Goal: Task Accomplishment & Management: Manage account settings

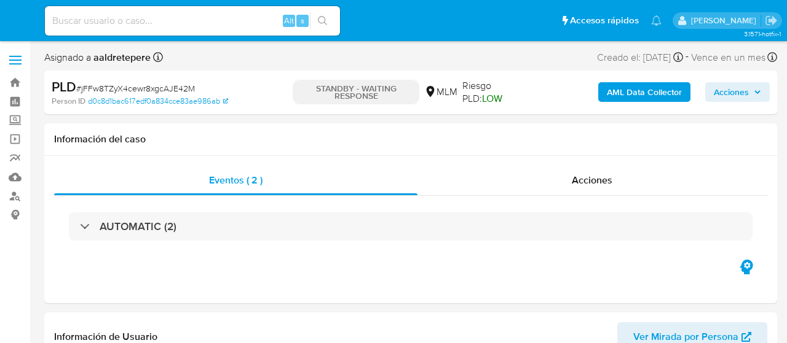
select select "10"
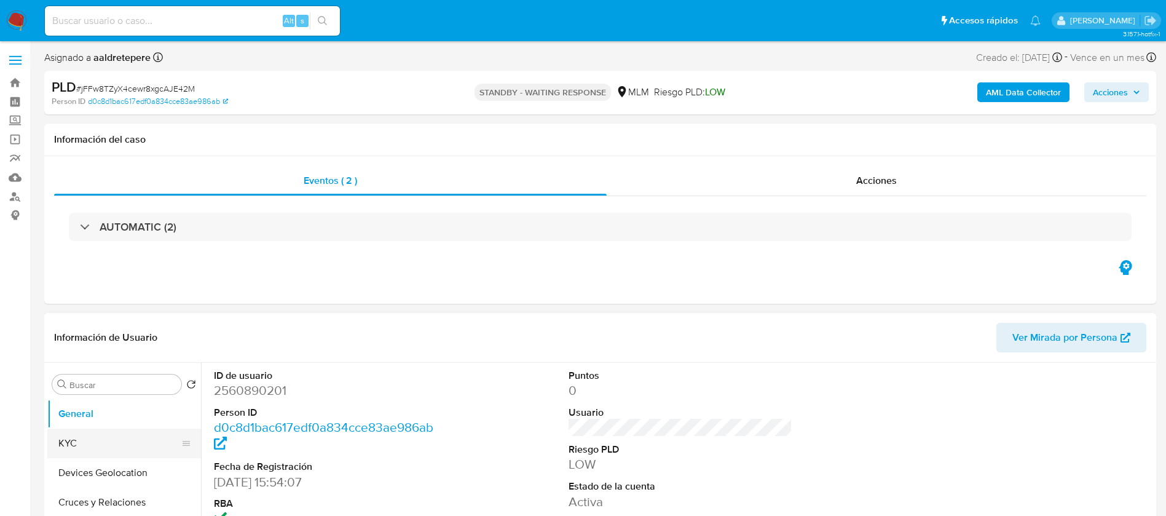
select select "10"
click at [109, 452] on button "KYC" at bounding box center [119, 442] width 144 height 29
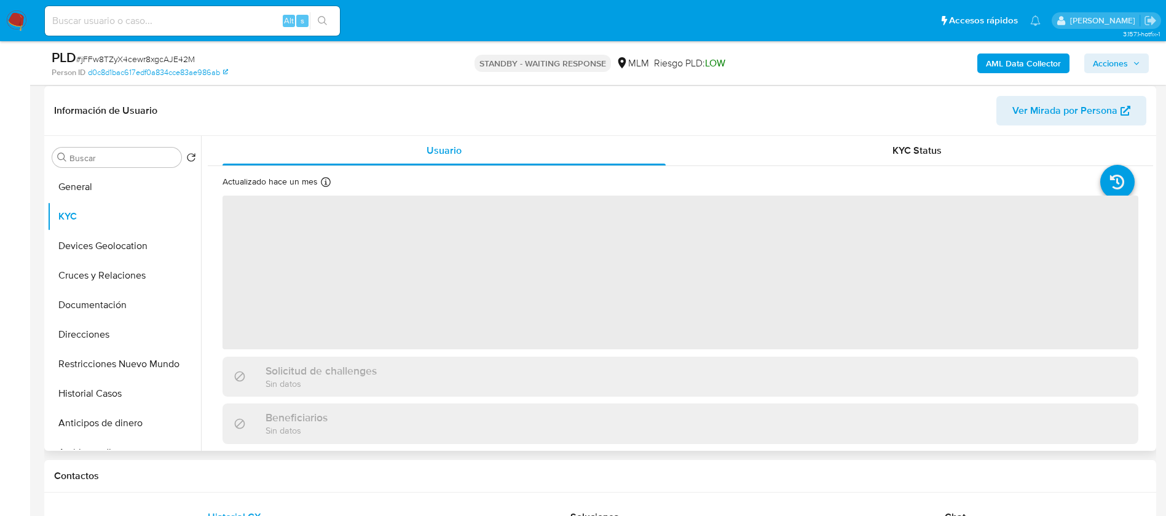
scroll to position [92, 0]
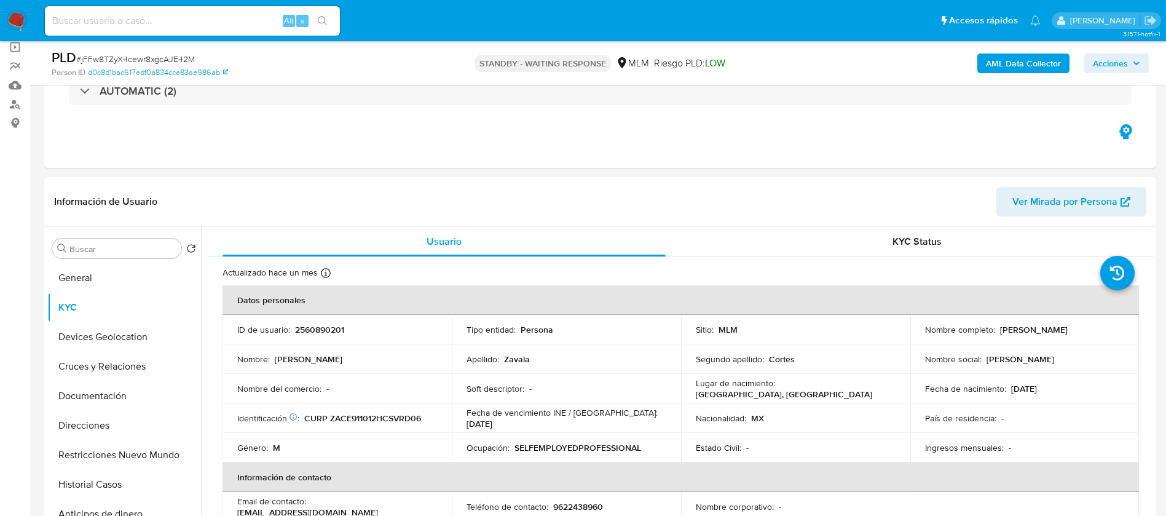
click at [9, 33] on nav "Pausado Ver notificaciones Alt s Accesos rápidos Presiona las siguientes teclas…" at bounding box center [583, 20] width 1166 height 41
click at [14, 28] on img at bounding box center [16, 20] width 21 height 21
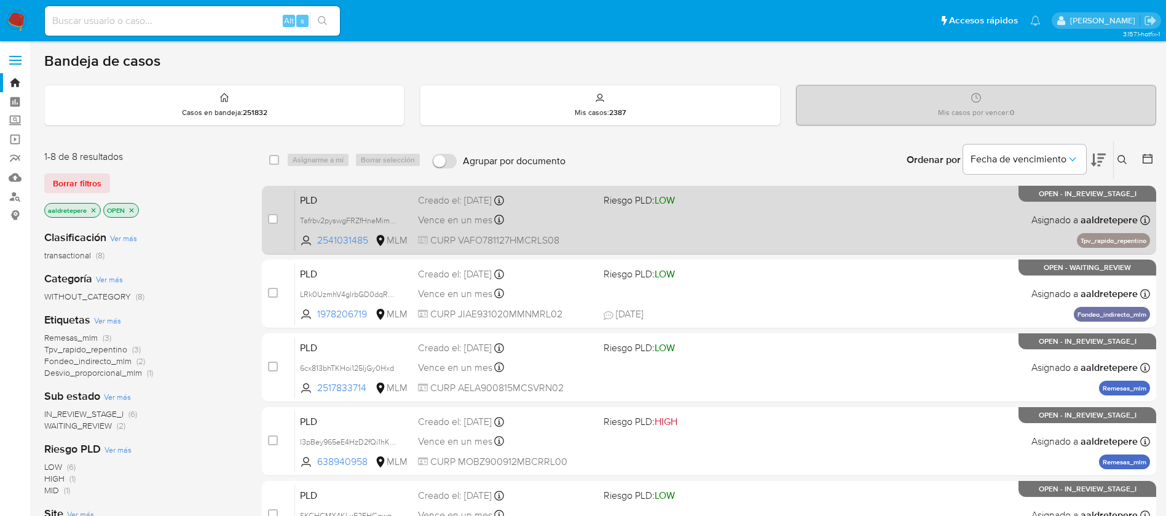
click at [581, 230] on div "PLD Tafrbv2pyswgFRZfHneMimKb 2541031485 MLM Riesgo PLD: LOW Creado el: 12/08/20…" at bounding box center [722, 220] width 855 height 62
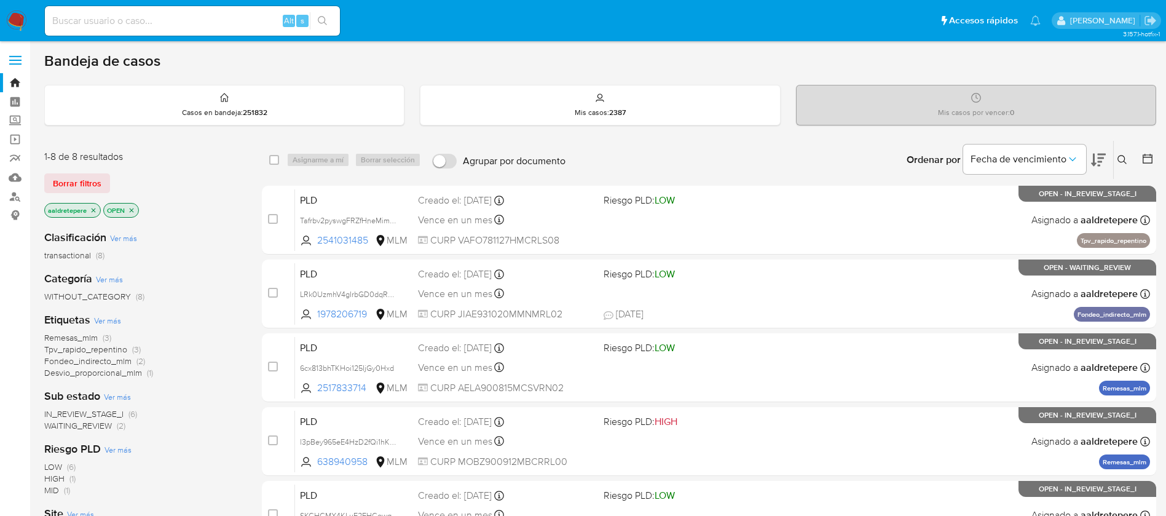
click at [9, 15] on img at bounding box center [16, 20] width 21 height 21
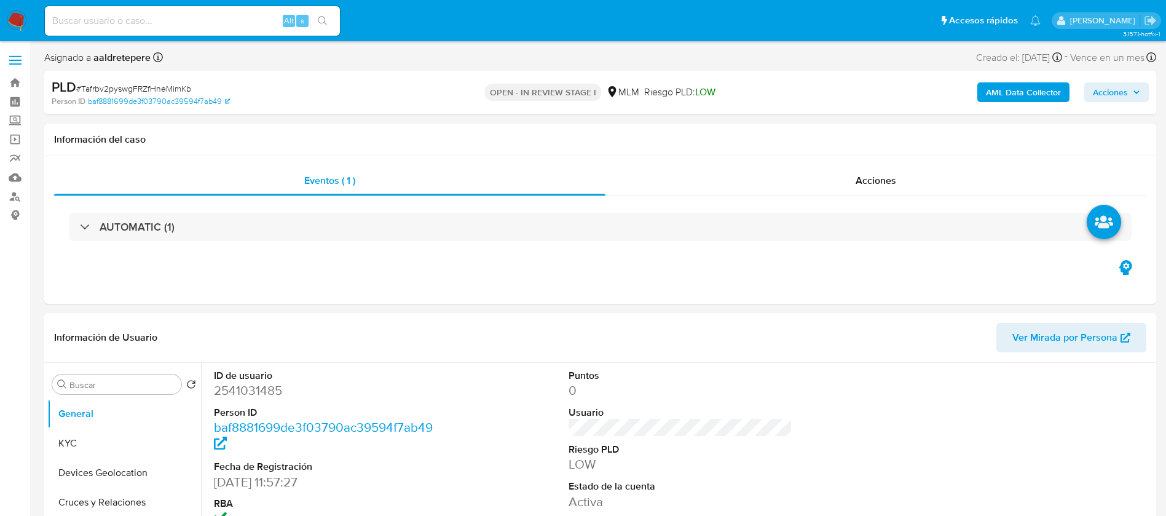
select select "10"
click at [140, 433] on button "KYC" at bounding box center [119, 442] width 144 height 29
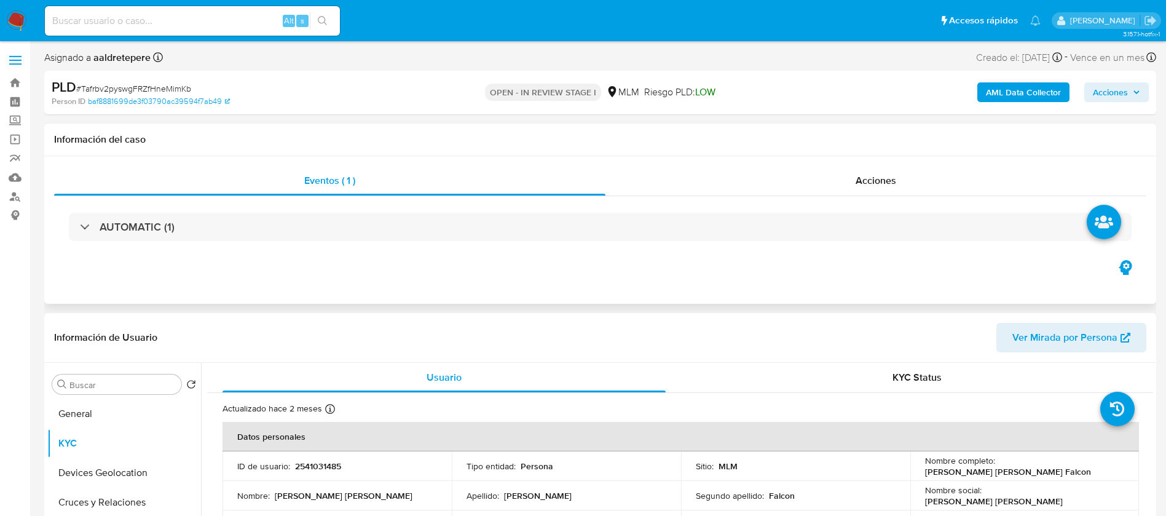
drag, startPoint x: 893, startPoint y: 182, endPoint x: 906, endPoint y: 197, distance: 19.6
click at [893, 181] on span "Acciones" at bounding box center [875, 180] width 41 height 14
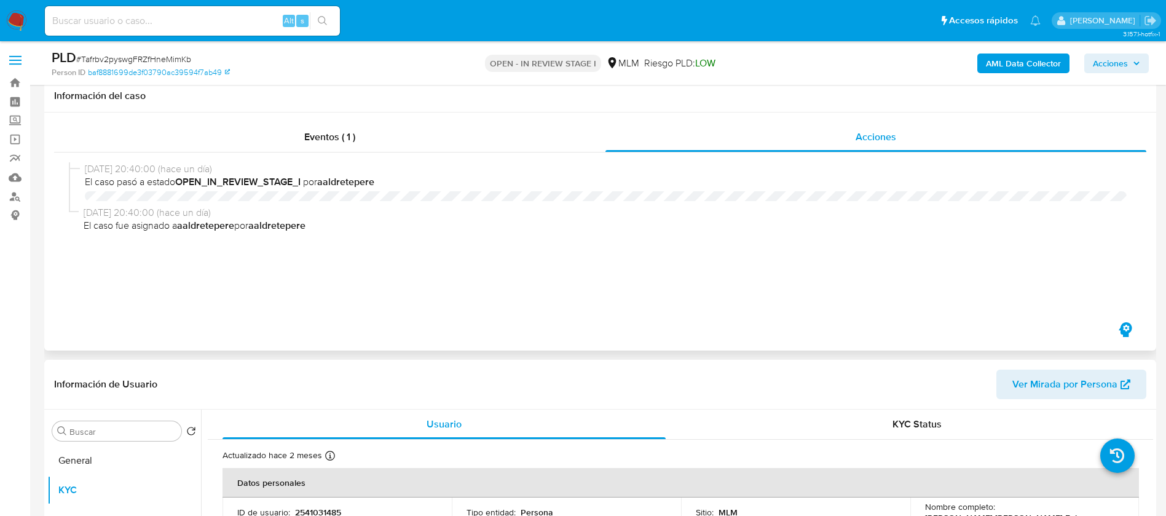
scroll to position [461, 0]
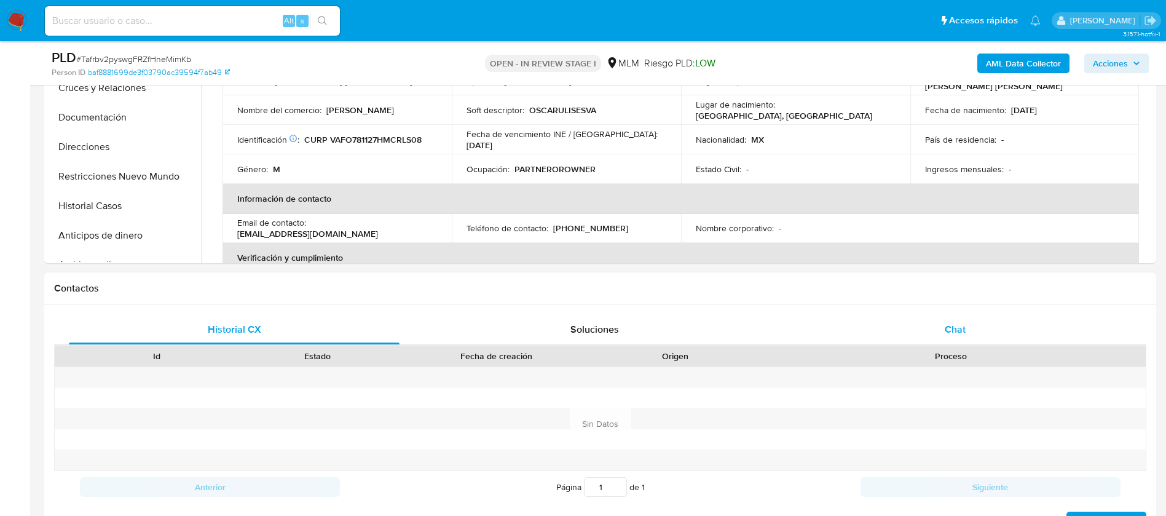
click at [951, 340] on div "Chat" at bounding box center [955, 329] width 331 height 29
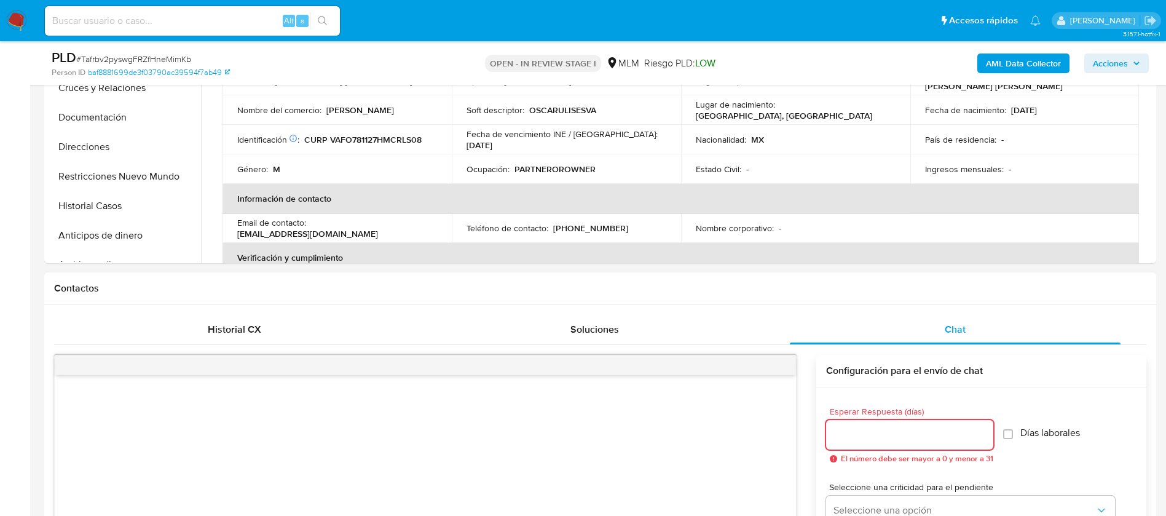
click at [891, 438] on input "Esperar Respuesta (días)" at bounding box center [909, 434] width 167 height 16
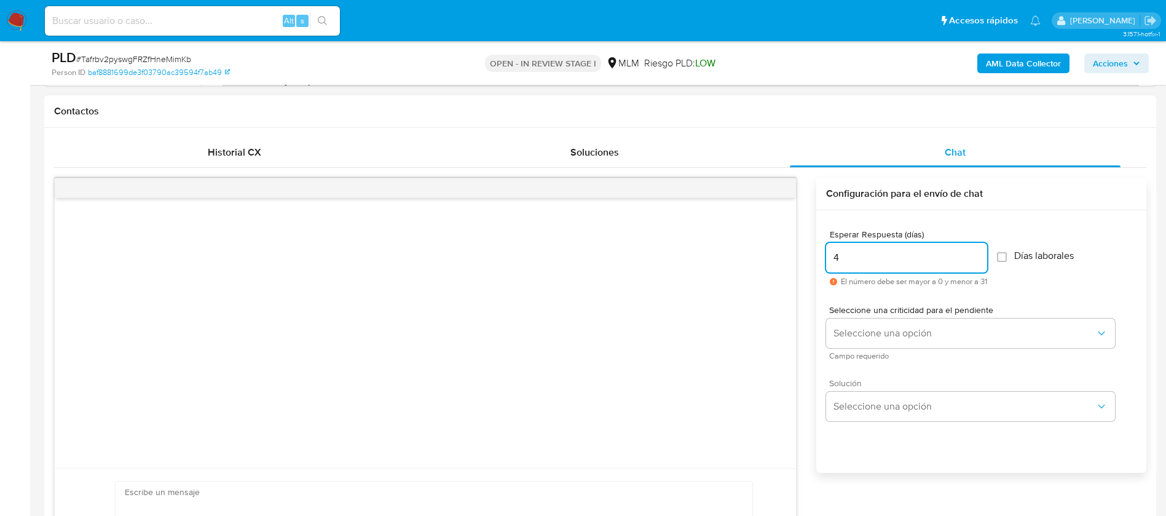
scroll to position [645, 0]
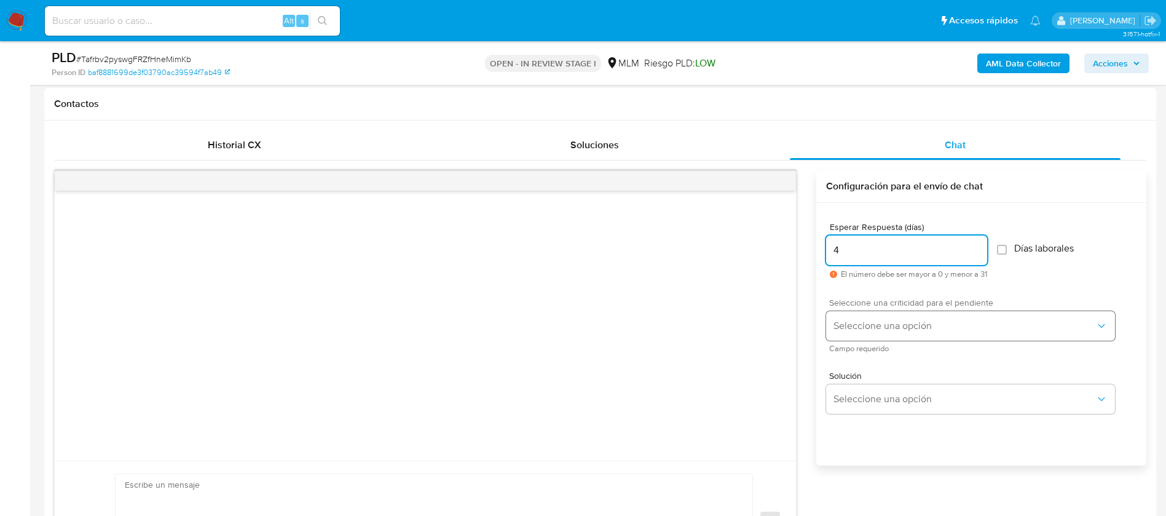
type input "4"
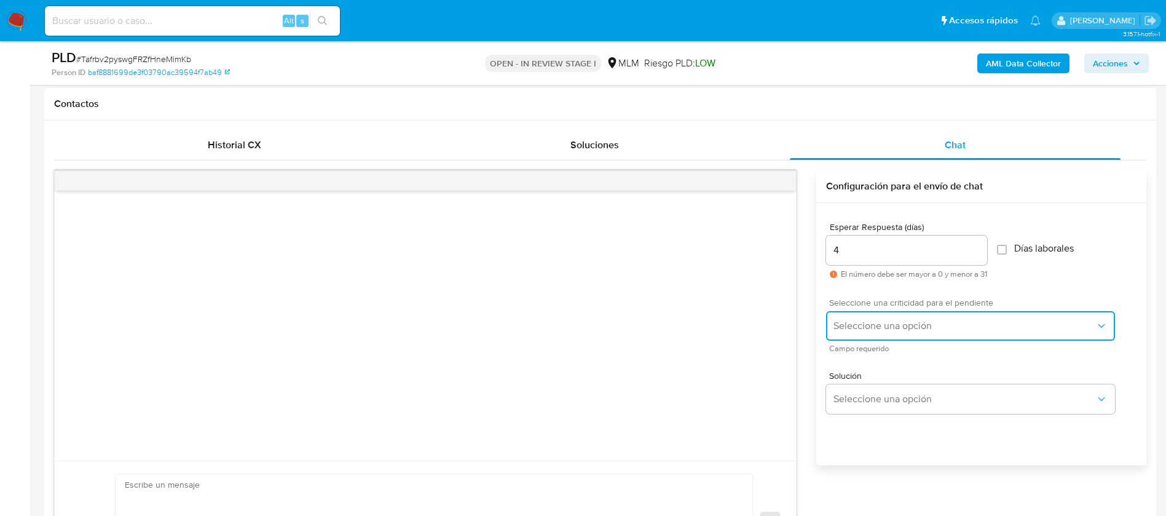
click at [920, 324] on span "Seleccione una opción" at bounding box center [964, 326] width 262 height 12
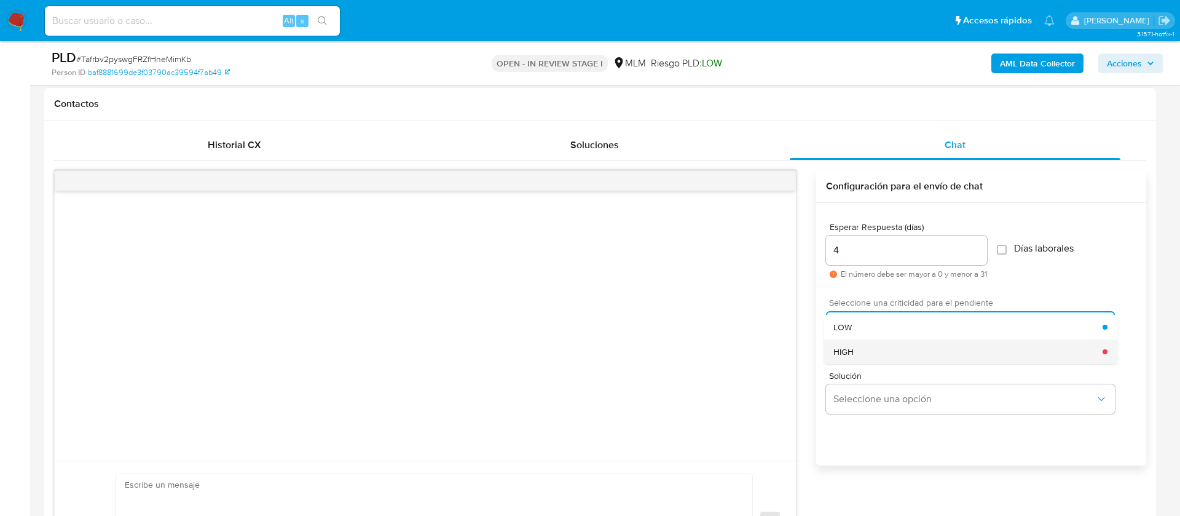
click at [871, 351] on div "HIGH" at bounding box center [967, 351] width 269 height 25
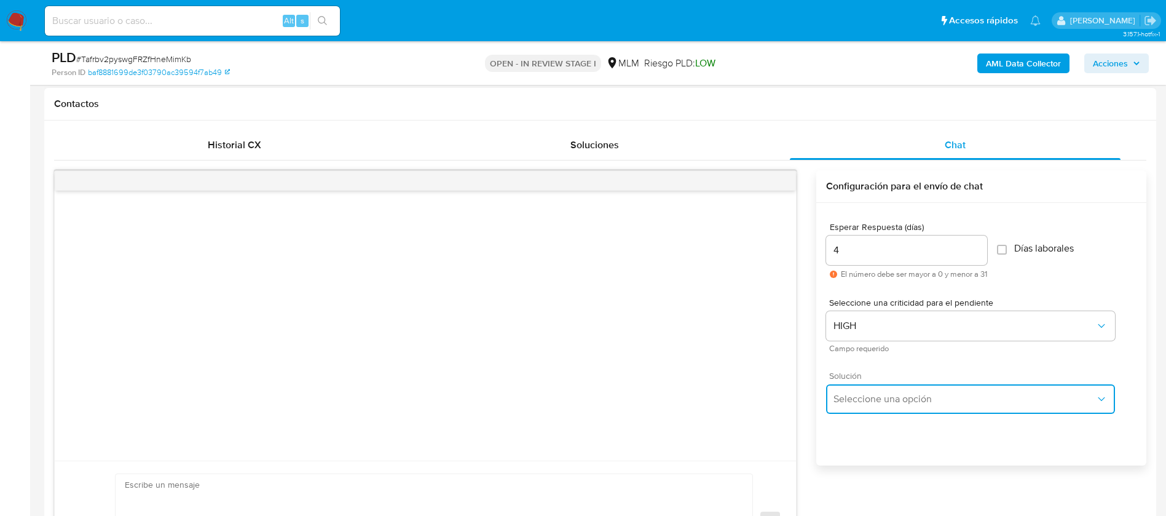
click at [893, 398] on span "Seleccione una opción" at bounding box center [964, 399] width 262 height 12
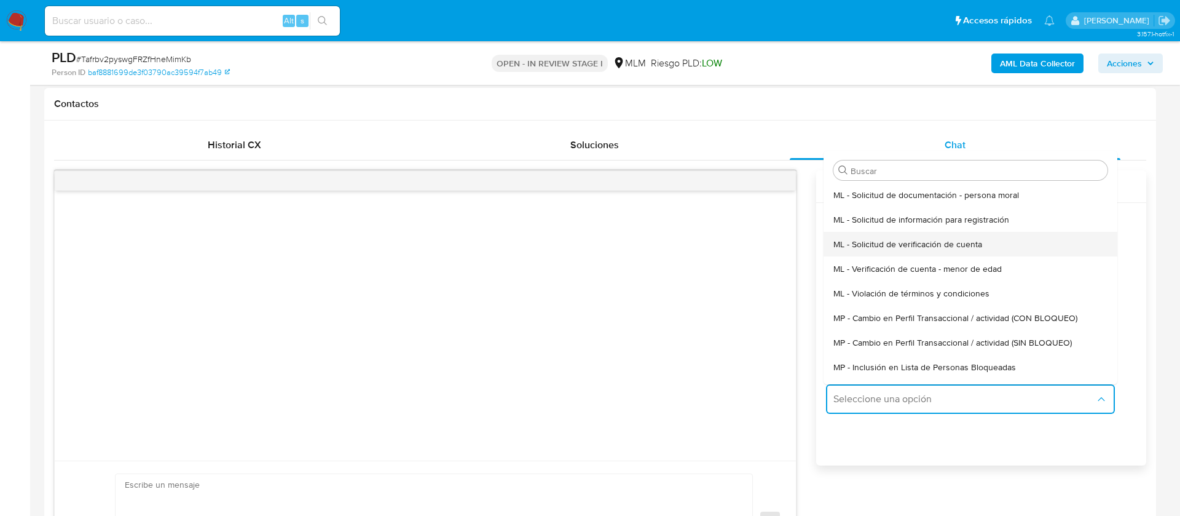
drag, startPoint x: 925, startPoint y: 265, endPoint x: 927, endPoint y: 244, distance: 21.6
click at [927, 244] on ul "ML - Solicitud de documentación - persona moral ML - Solicitud de información p…" at bounding box center [970, 284] width 294 height 202
drag, startPoint x: 950, startPoint y: 240, endPoint x: 941, endPoint y: 253, distance: 16.4
click at [946, 241] on span "ML - Solicitud de verificación de cuenta" at bounding box center [907, 243] width 149 height 11
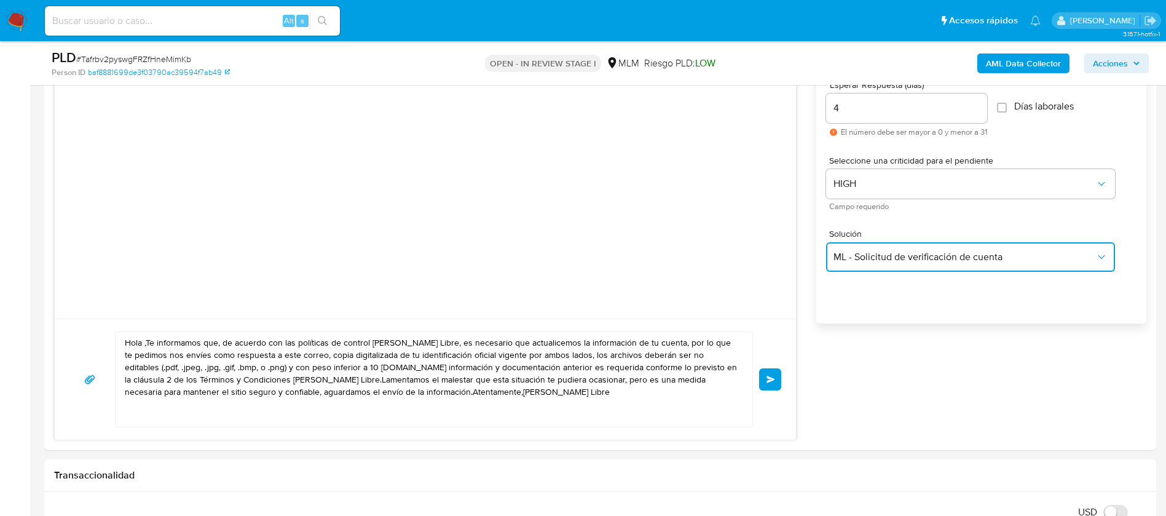
scroll to position [830, 0]
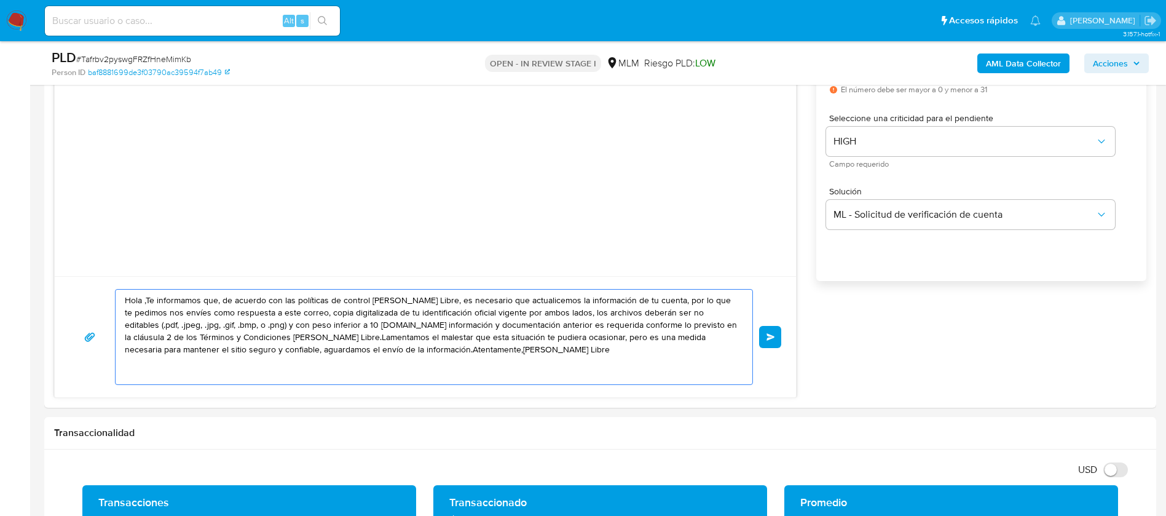
drag, startPoint x: 442, startPoint y: 347, endPoint x: 0, endPoint y: 205, distance: 464.6
paste textarea "ESTIMADO OSCAR ULISES VARGAS FALCON Te comunicamos que se ha identificado un ca…"
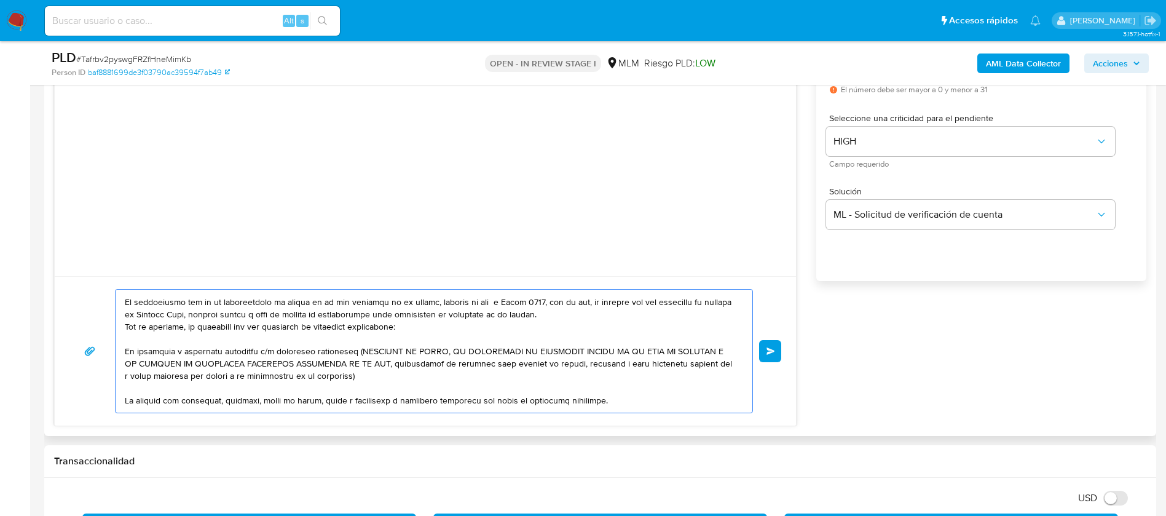
scroll to position [0, 0]
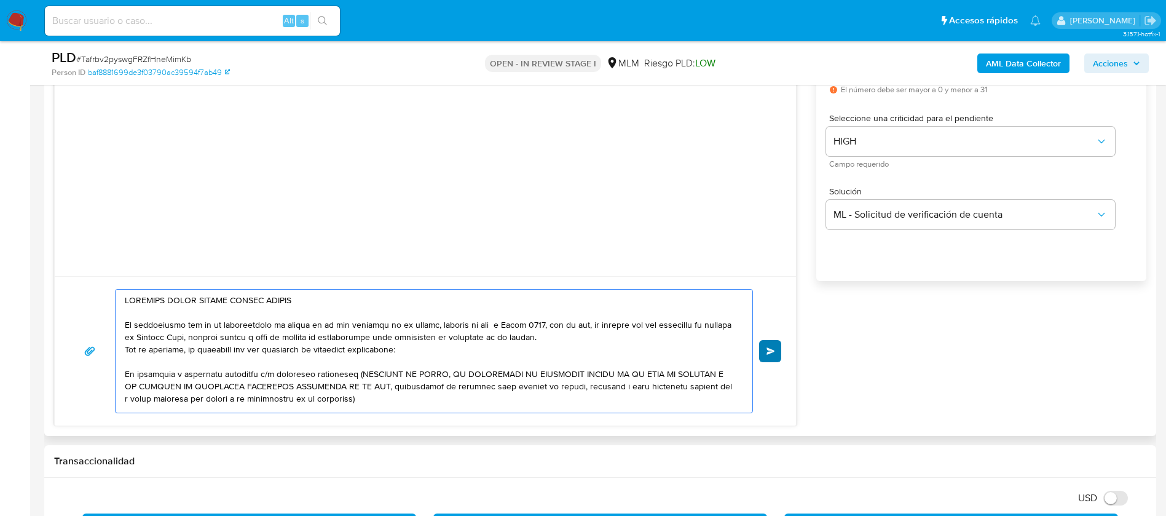
type textarea "ESTIMADO OSCAR ULISES VARGAS FALCON Te comunicamos que se ha identificado un ca…"
click at [774, 351] on span "Enviar" at bounding box center [770, 350] width 9 height 7
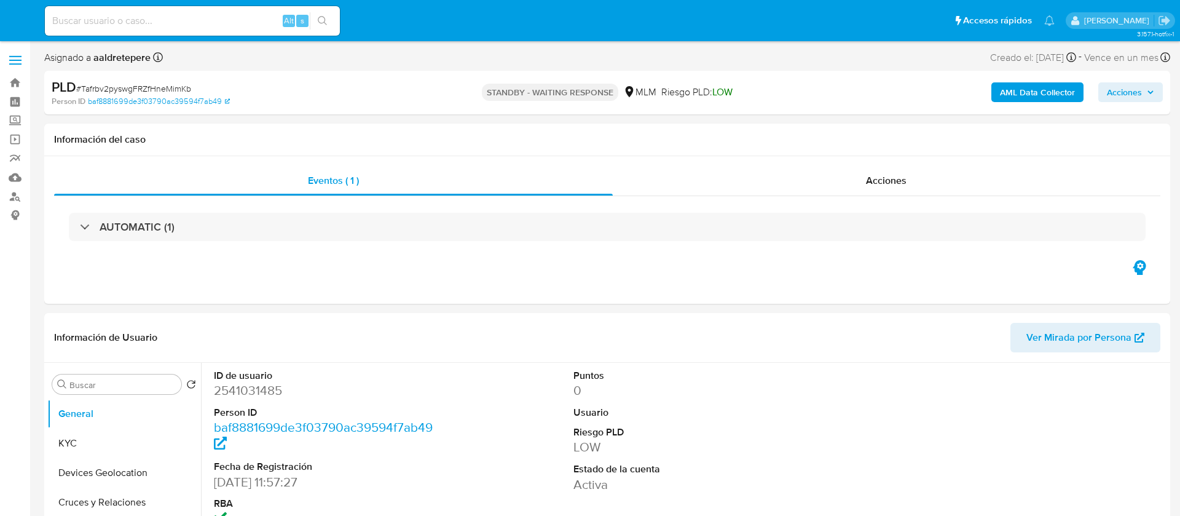
select select "10"
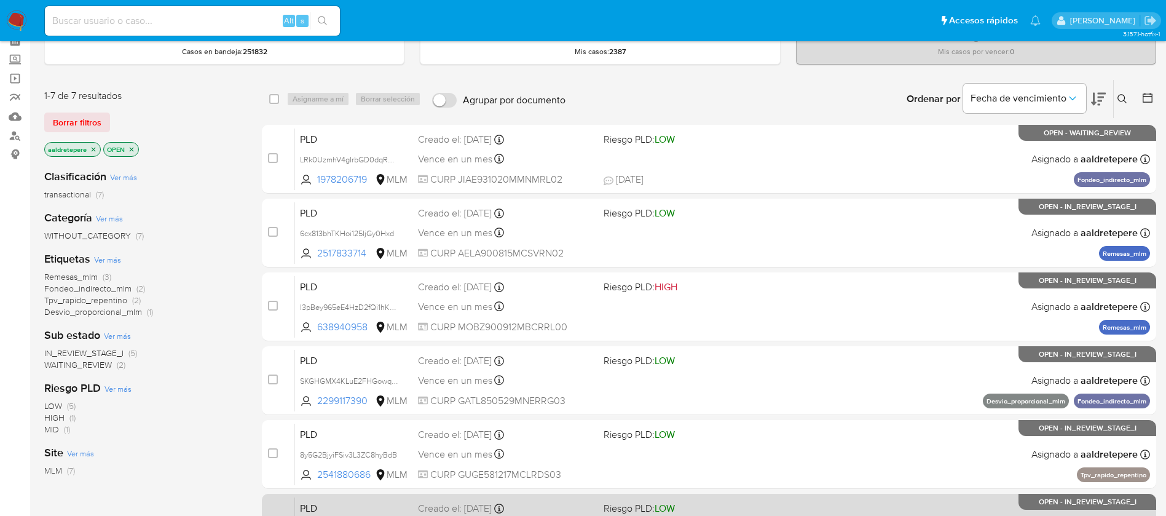
scroll to position [49, 0]
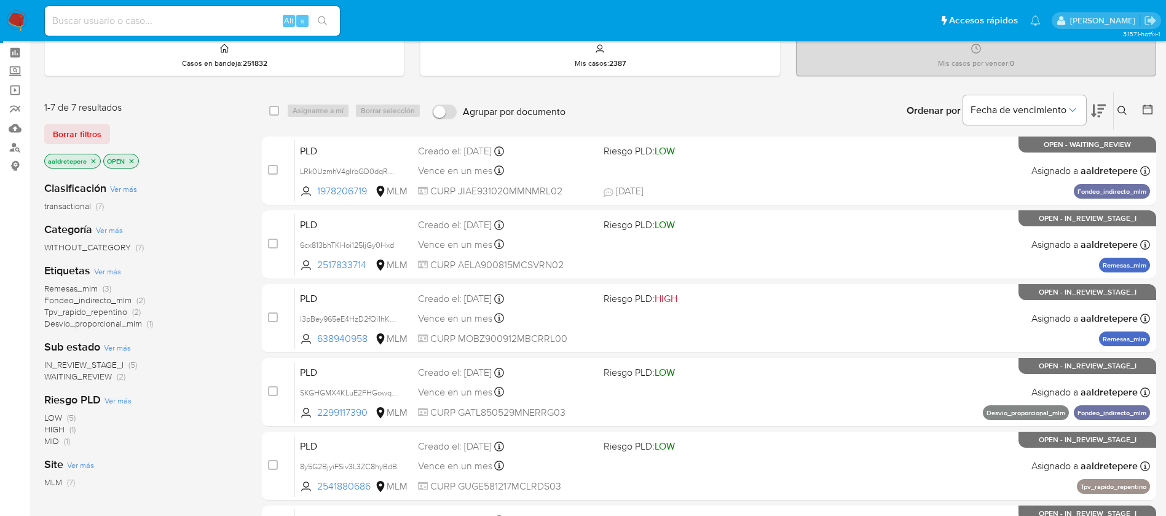
click at [144, 15] on input at bounding box center [192, 21] width 295 height 16
paste input "239432537"
type input "239432537"
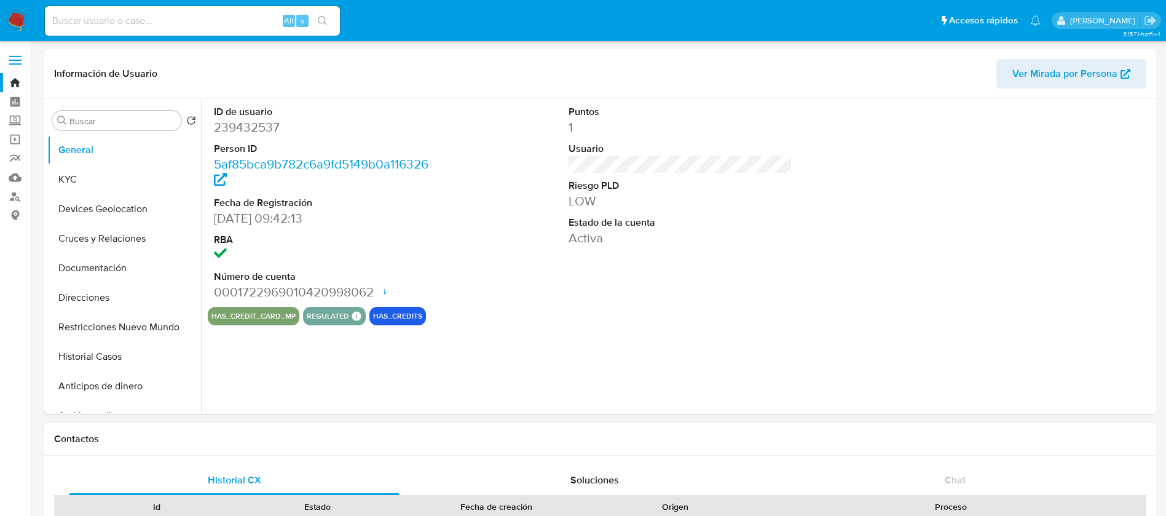
select select "10"
click at [145, 363] on button "Historial Casos" at bounding box center [119, 356] width 144 height 29
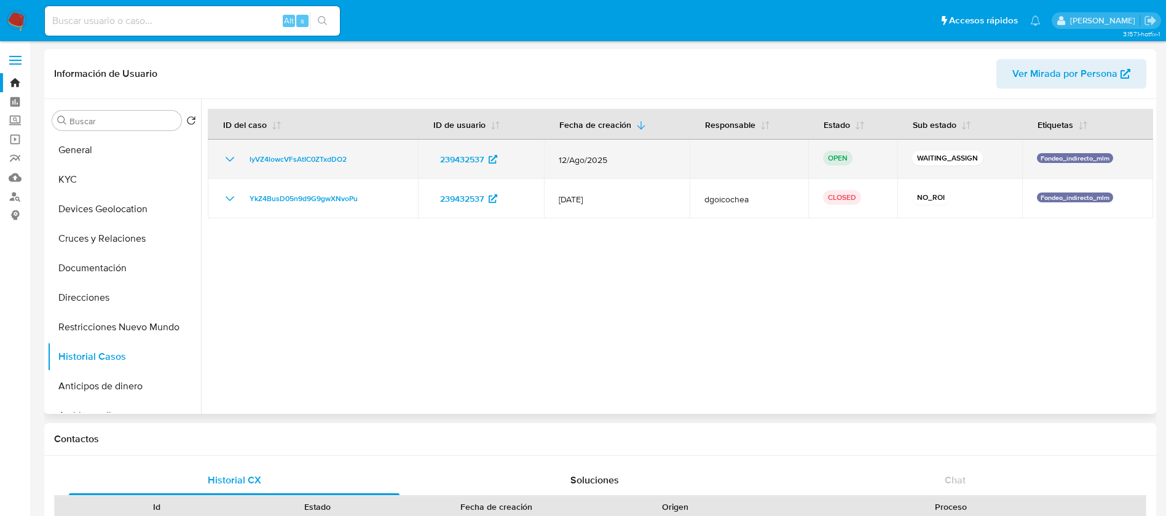
drag, startPoint x: 425, startPoint y: 161, endPoint x: 230, endPoint y: 156, distance: 194.9
click at [230, 156] on tr "lyVZ4lowcVFsAtIC0ZTxdDO2 239432537 12/Ago/2025 OPEN WAITING_ASSIGN Fondeo_indir…" at bounding box center [680, 158] width 945 height 39
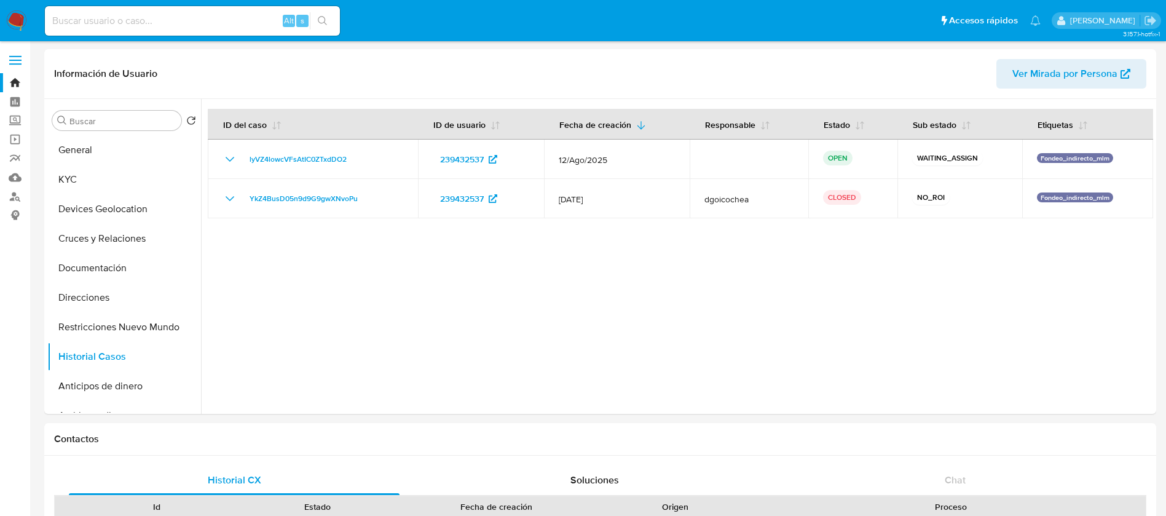
click at [12, 16] on img at bounding box center [16, 20] width 21 height 21
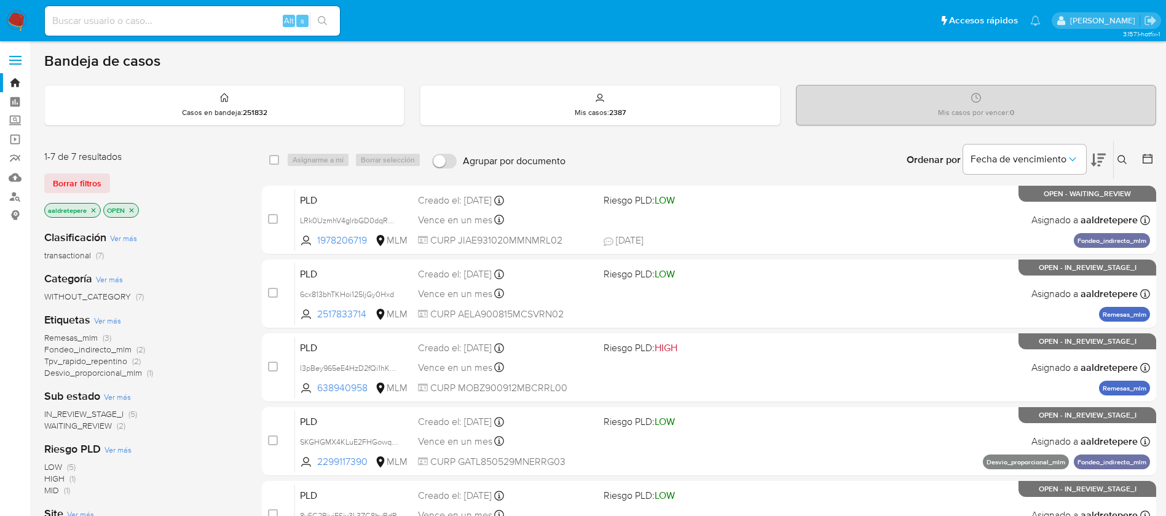
drag, startPoint x: 1122, startPoint y: 158, endPoint x: 1104, endPoint y: 175, distance: 24.3
click at [1123, 158] on icon at bounding box center [1122, 160] width 10 height 10
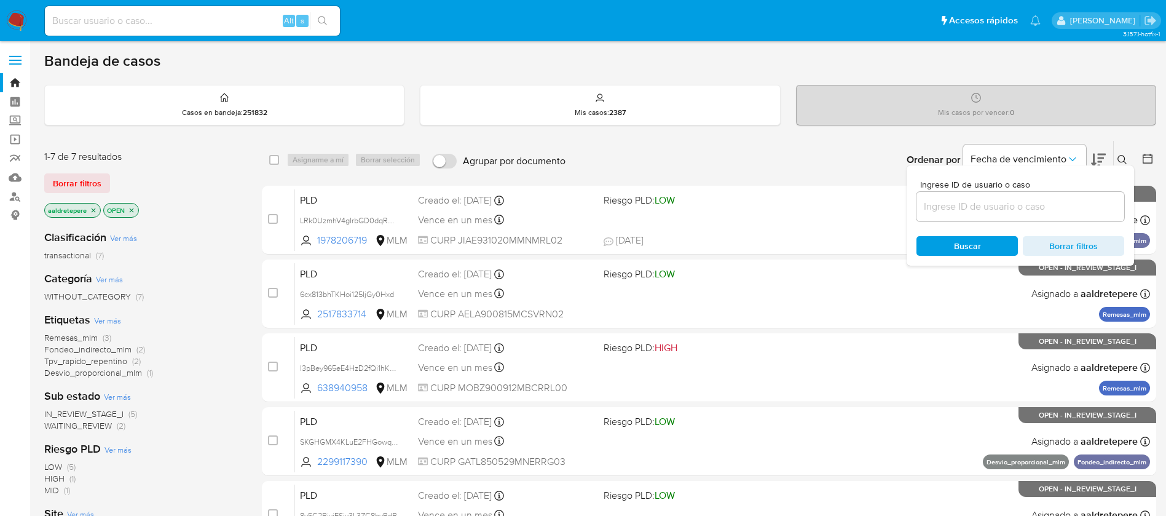
click at [987, 209] on input at bounding box center [1020, 206] width 208 height 16
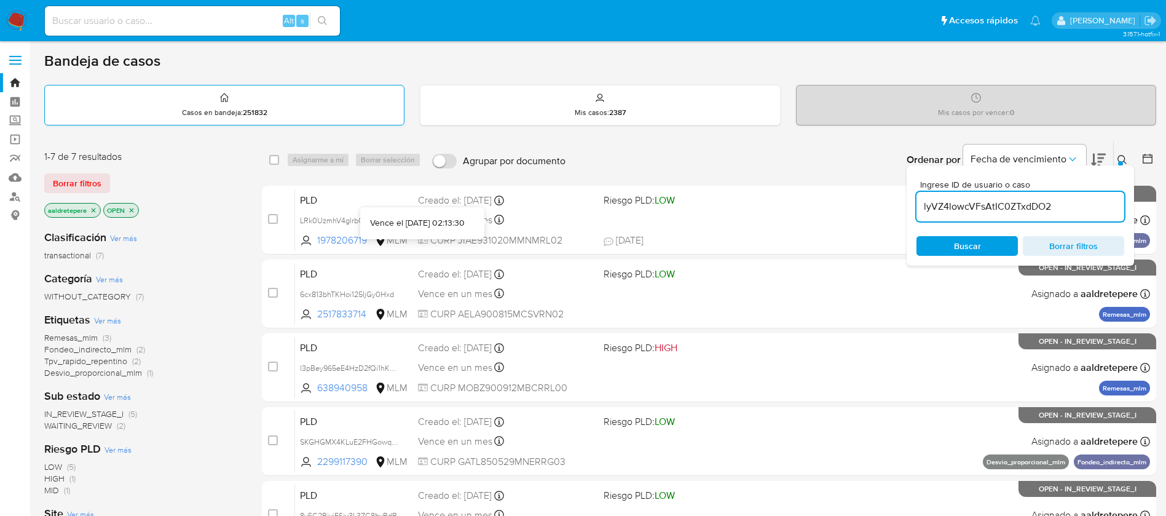
type input "lyVZ4lowcVFsAtIC0ZTxdDO2"
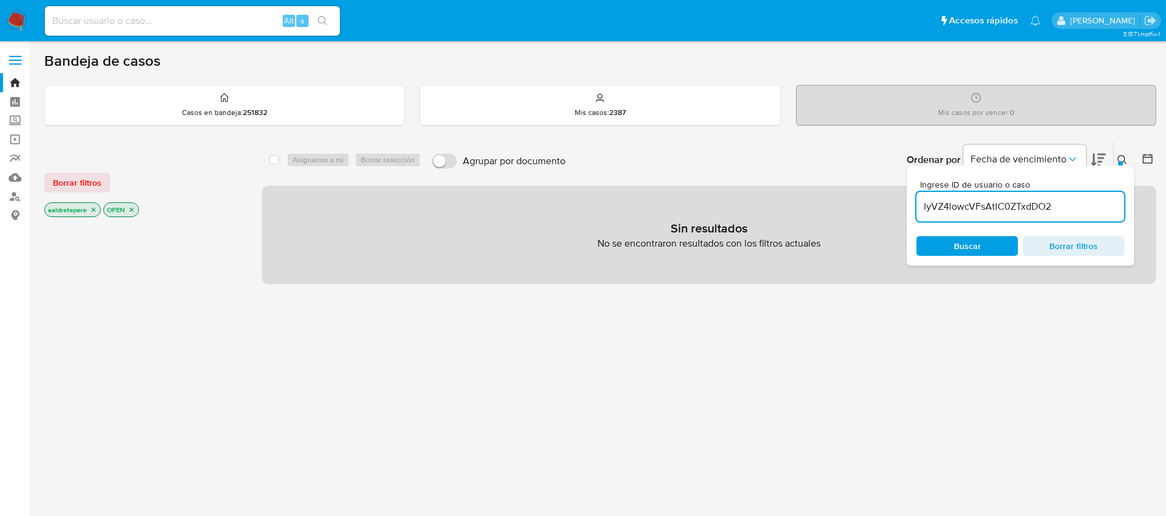
drag, startPoint x: 60, startPoint y: 176, endPoint x: 122, endPoint y: 197, distance: 66.3
click at [63, 179] on span "Borrar filtros" at bounding box center [77, 182] width 49 height 17
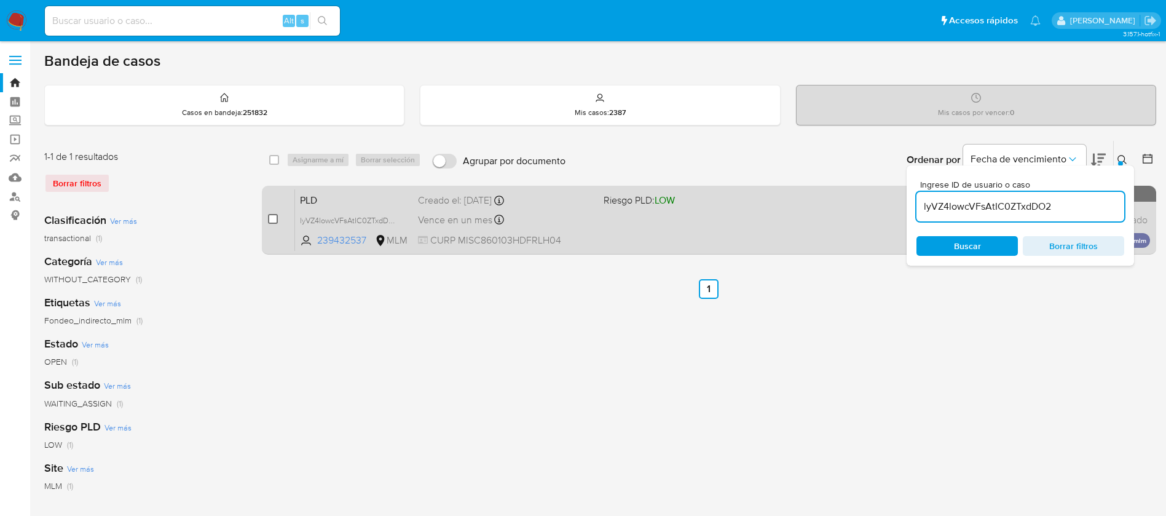
click at [277, 220] on input "checkbox" at bounding box center [273, 219] width 10 height 10
checkbox input "true"
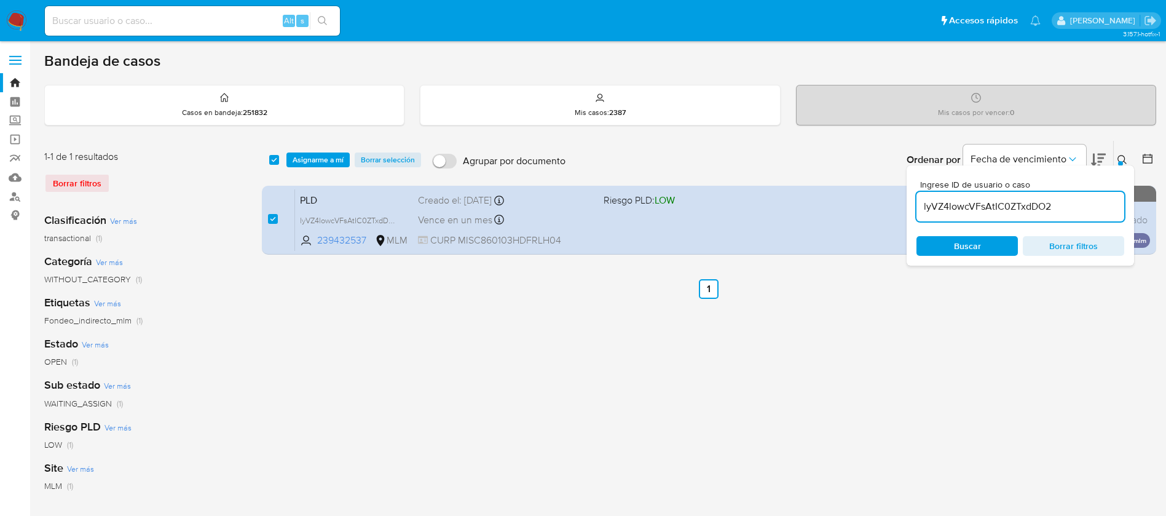
click at [313, 167] on div "select-all-cases-checkbox Asignarme a mí Borrar selección Agrupar por documento…" at bounding box center [709, 160] width 894 height 38
click at [339, 158] on span "Asignarme a mí" at bounding box center [317, 160] width 51 height 12
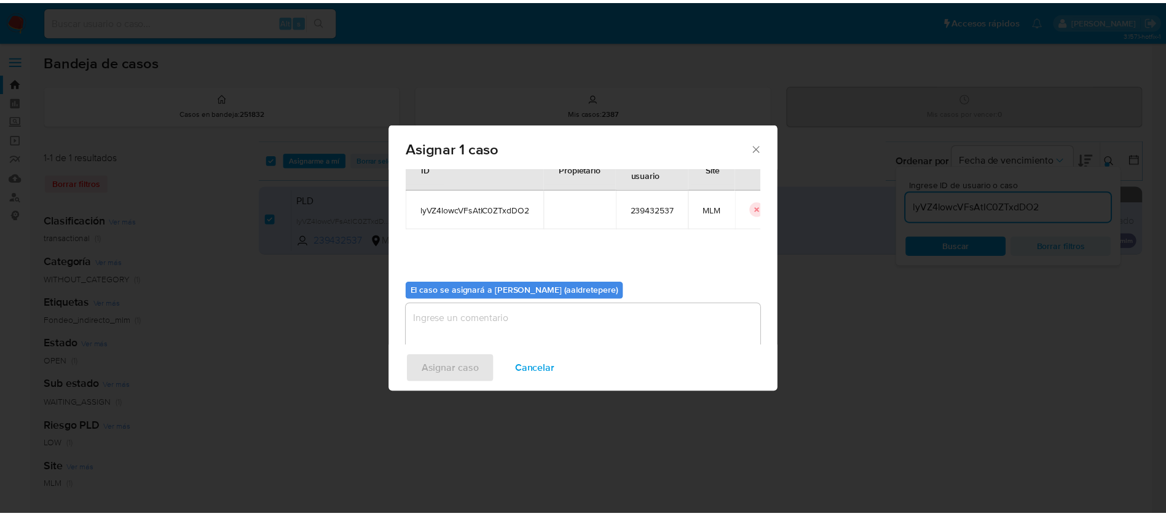
scroll to position [64, 0]
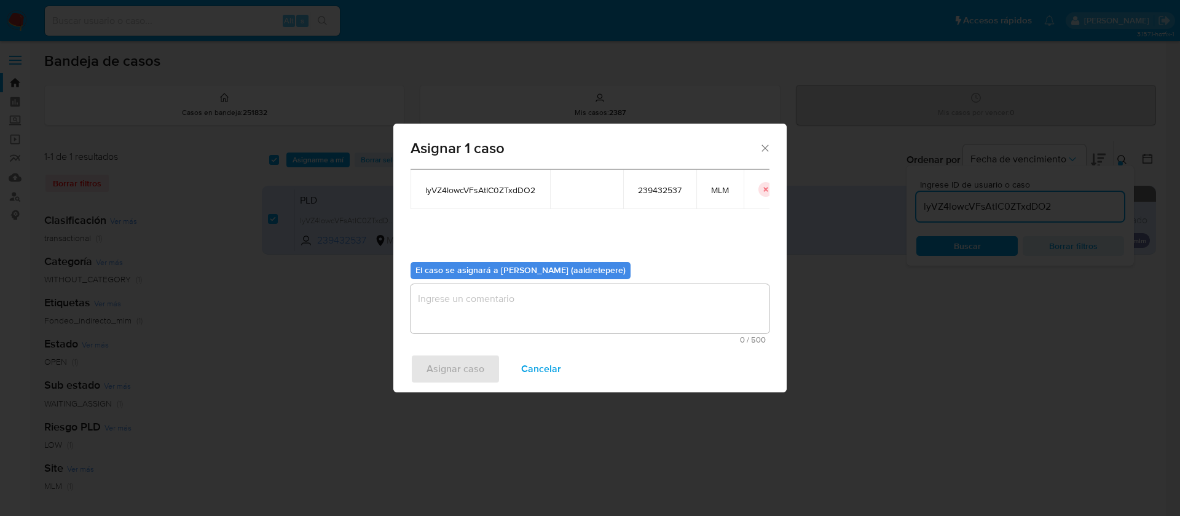
drag, startPoint x: 524, startPoint y: 270, endPoint x: 544, endPoint y: 299, distance: 34.9
click at [527, 277] on div "El caso se asignará a Alicia Aldrete (aaldretepere)" at bounding box center [520, 270] width 220 height 17
click at [545, 302] on textarea "assign-modal" at bounding box center [589, 308] width 359 height 49
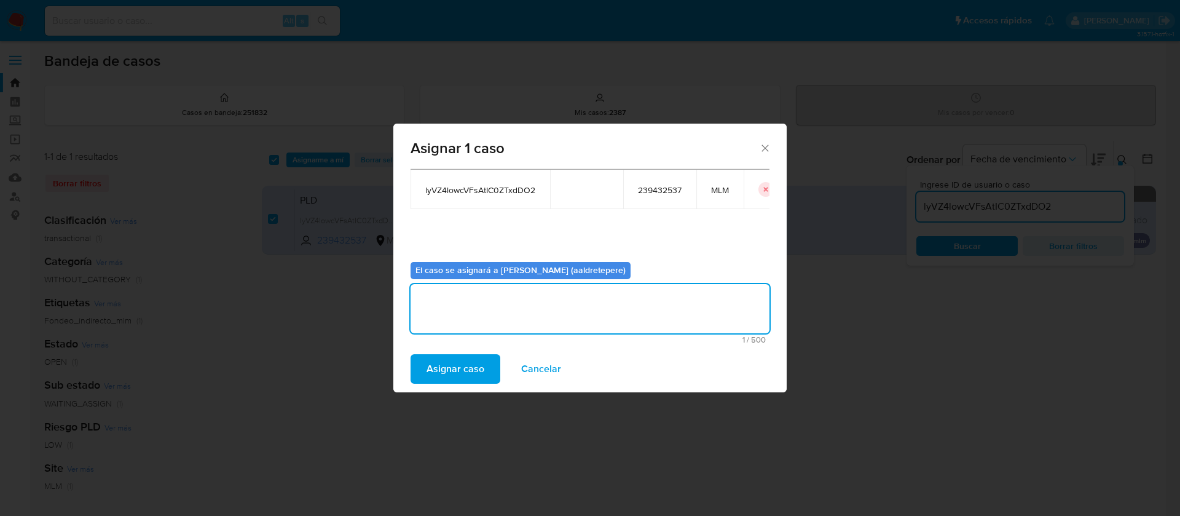
click at [477, 376] on span "Asignar caso" at bounding box center [455, 368] width 58 height 27
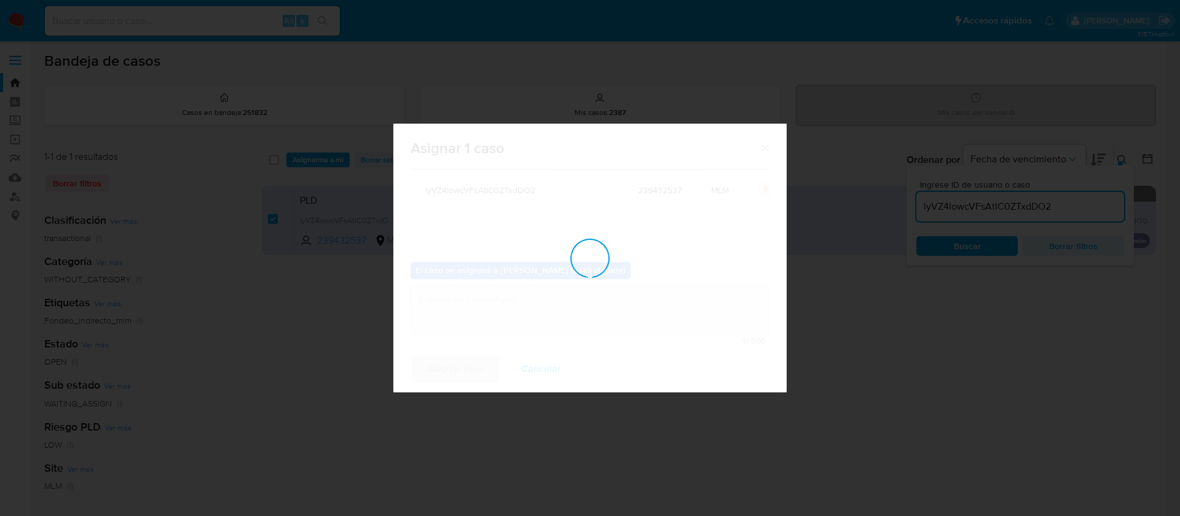
checkbox input "false"
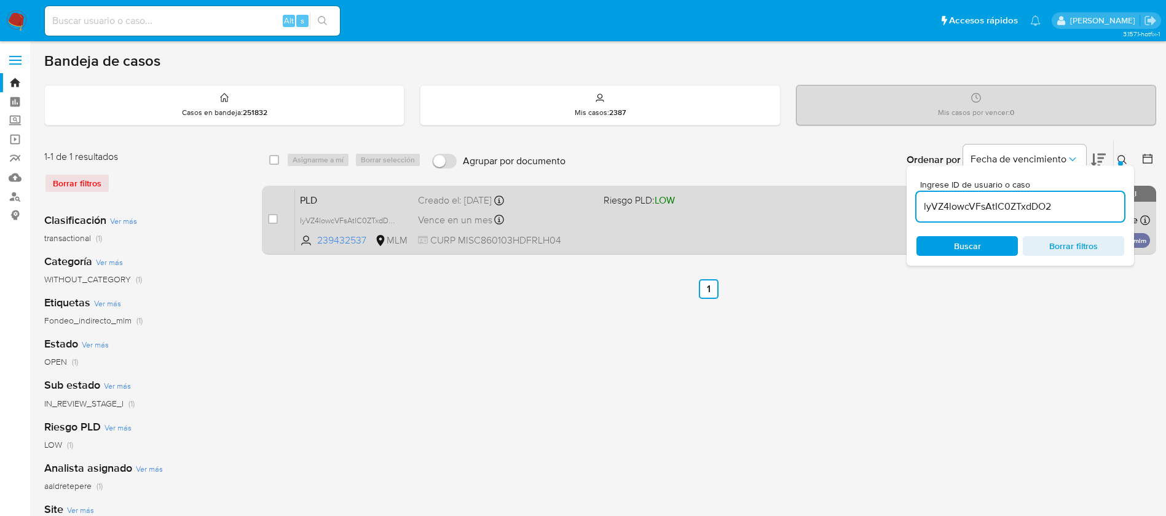
click at [557, 237] on span "CURP MISC860103HDFRLH04" at bounding box center [506, 241] width 176 height 14
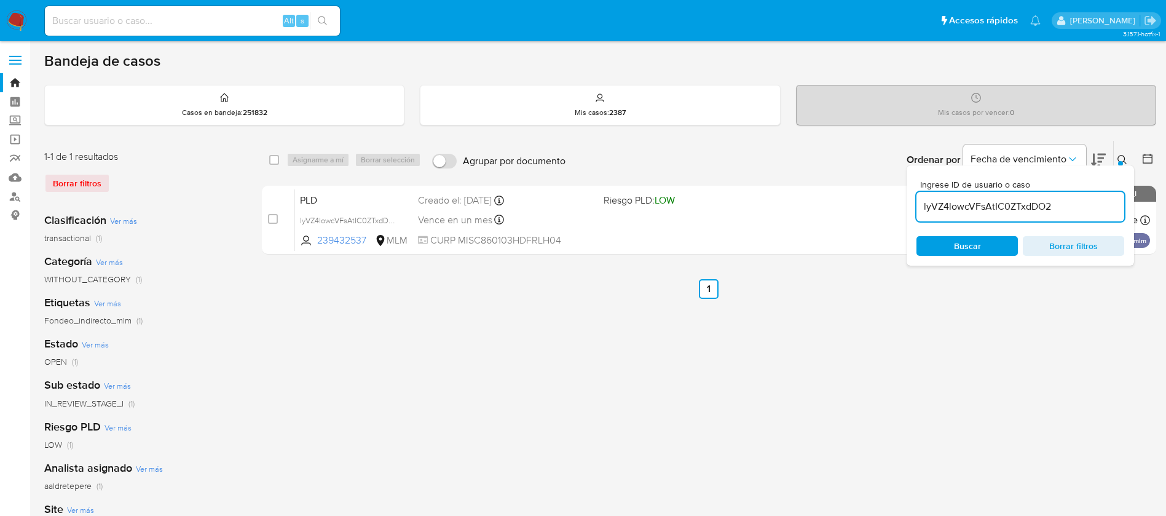
click at [22, 16] on img at bounding box center [16, 20] width 21 height 21
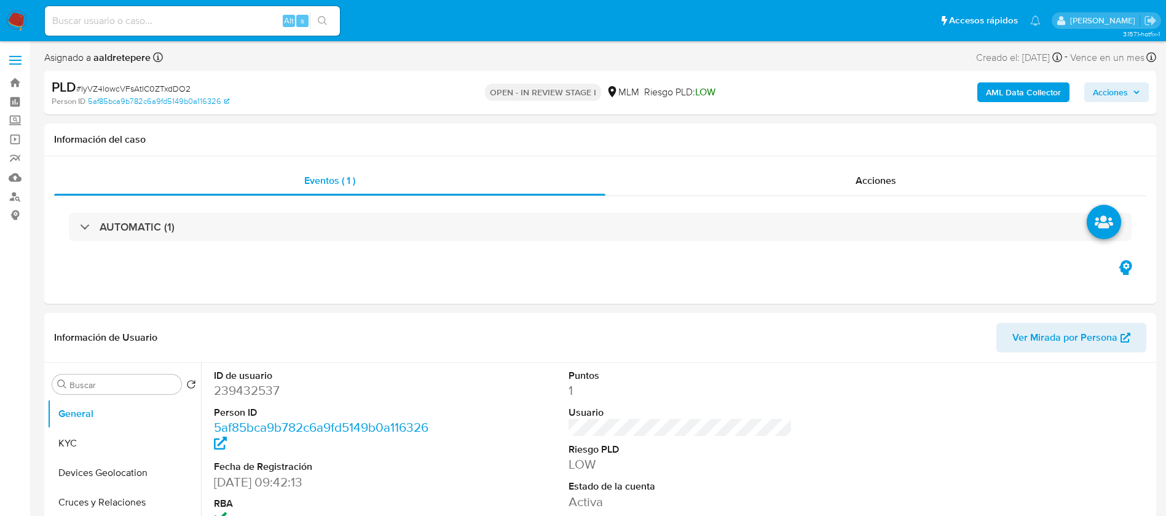
select select "10"
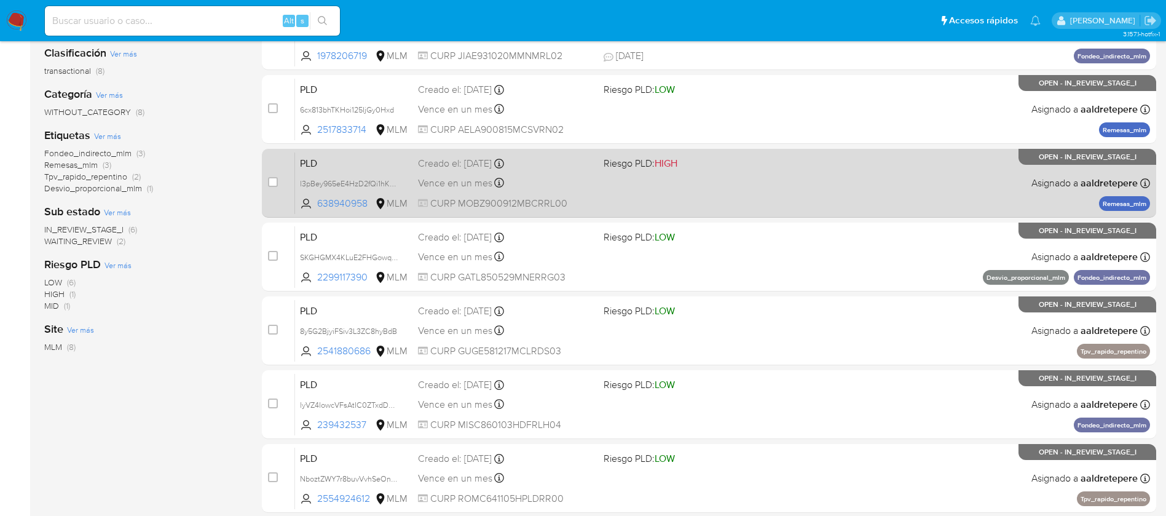
scroll to position [277, 0]
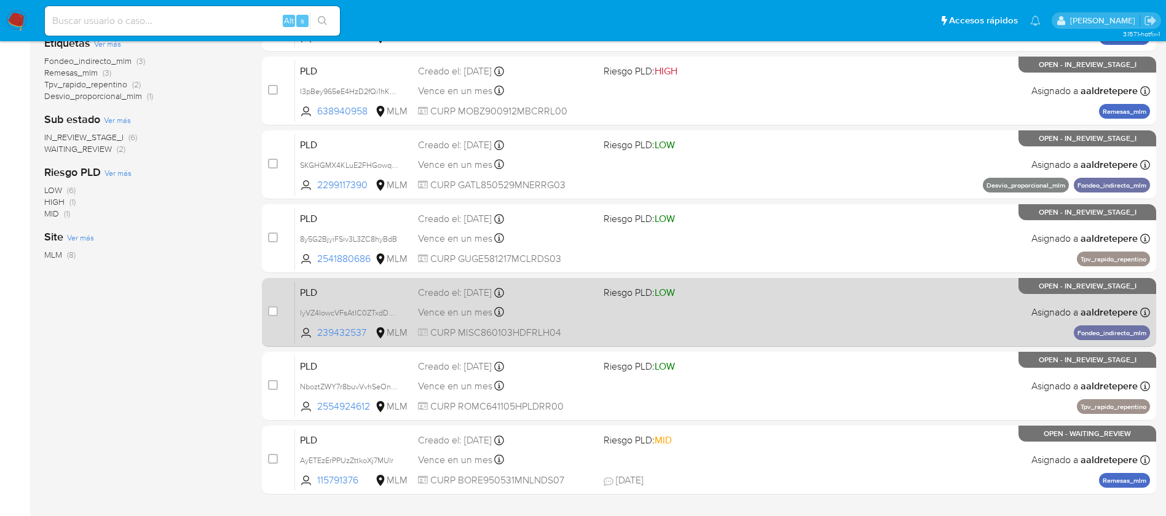
click at [676, 315] on div "PLD lyVZ4lowcVFsAtIC0ZTxdDO2 239432537 MLM Riesgo PLD: LOW Creado el: [DATE] Cr…" at bounding box center [722, 312] width 855 height 62
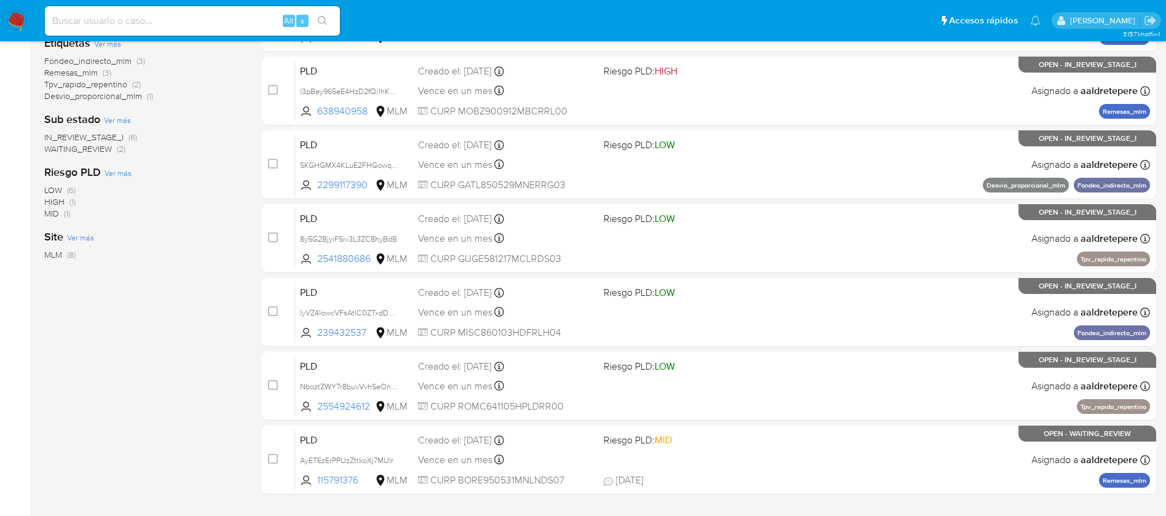
click at [10, 16] on img at bounding box center [16, 20] width 21 height 21
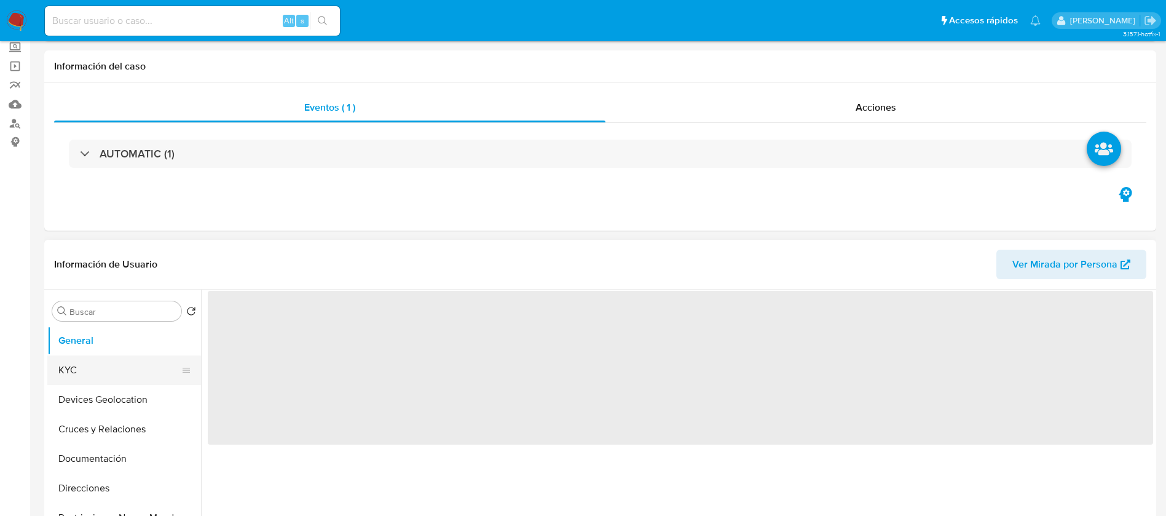
scroll to position [184, 0]
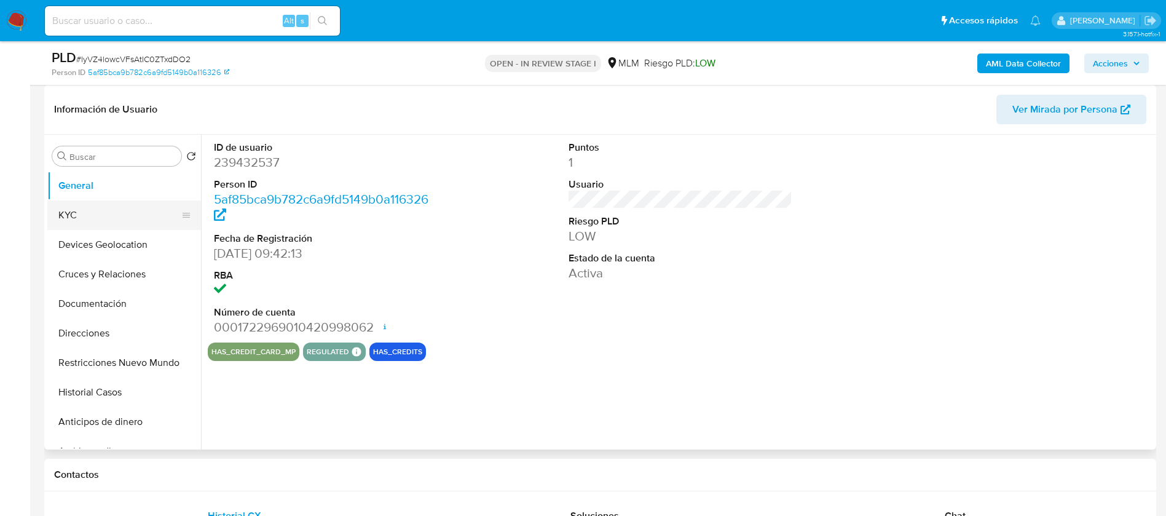
click at [97, 218] on button "KYC" at bounding box center [119, 214] width 144 height 29
select select "10"
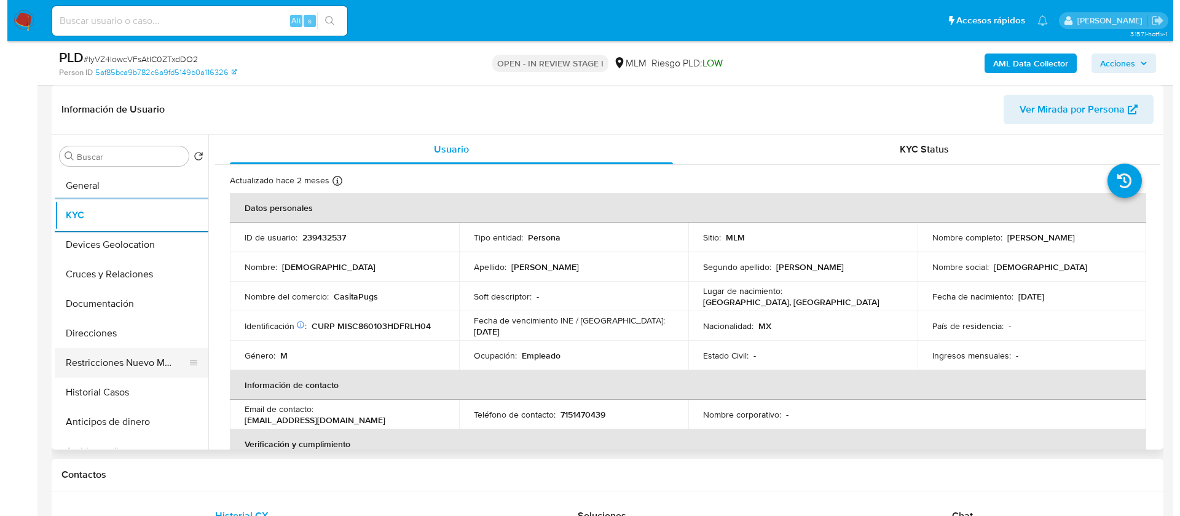
scroll to position [92, 0]
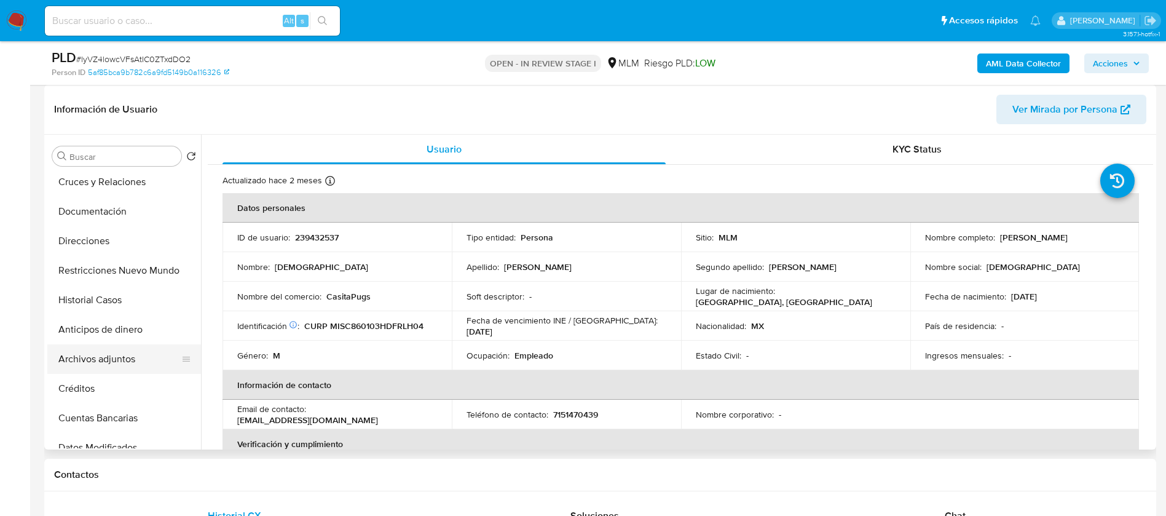
click at [91, 367] on button "Archivos adjuntos" at bounding box center [119, 358] width 144 height 29
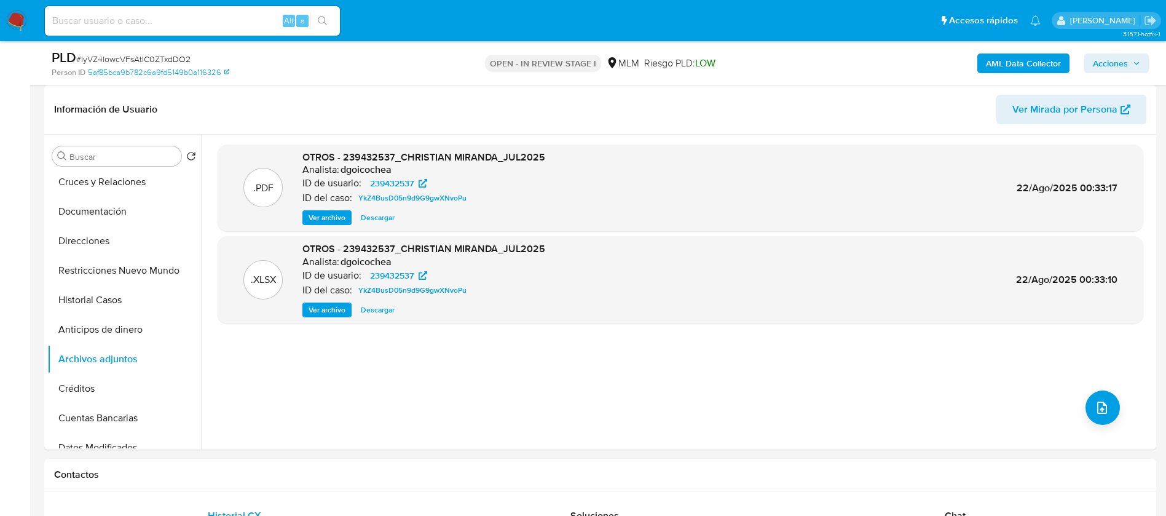
click at [1115, 410] on div ".PDF OTROS - 239432537_CHRISTIAN MIRANDA_JUL2025 Analista: dgoicochea ID de usu…" at bounding box center [680, 291] width 925 height 295
click at [1106, 407] on button "upload-file" at bounding box center [1102, 407] width 34 height 34
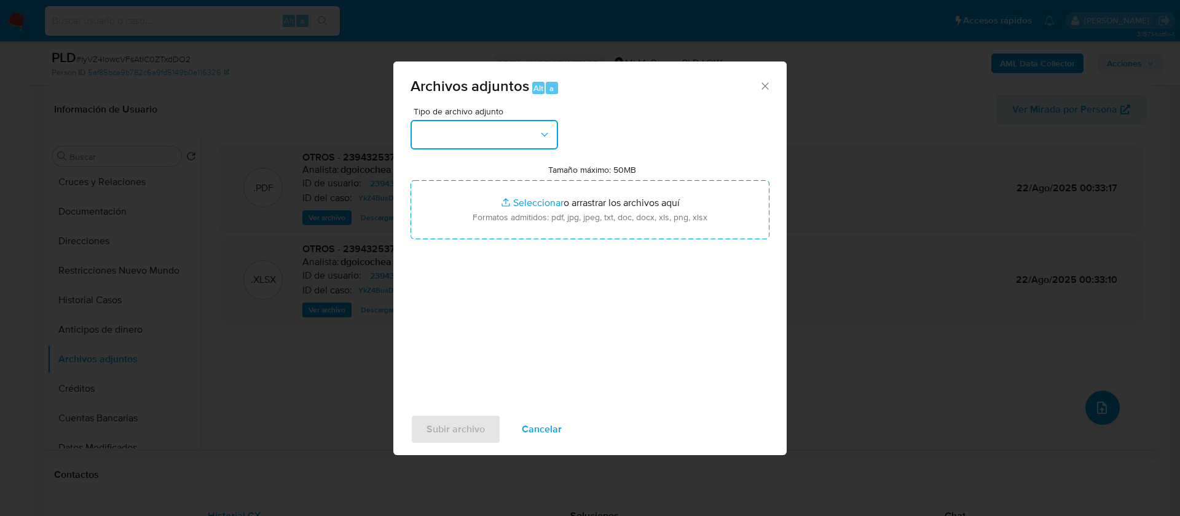
click at [510, 132] on button "button" at bounding box center [483, 134] width 147 height 29
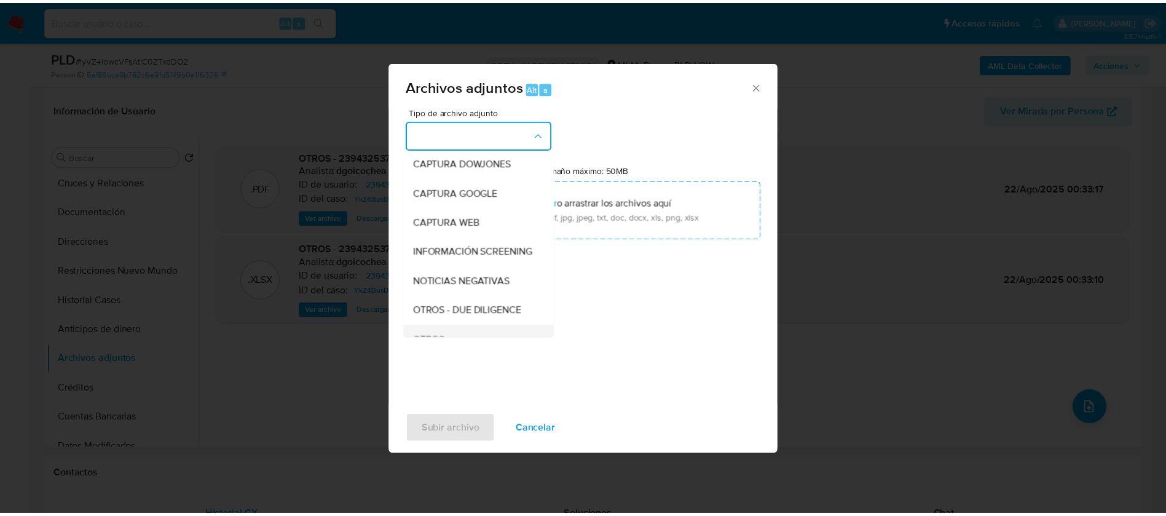
scroll to position [127, 0]
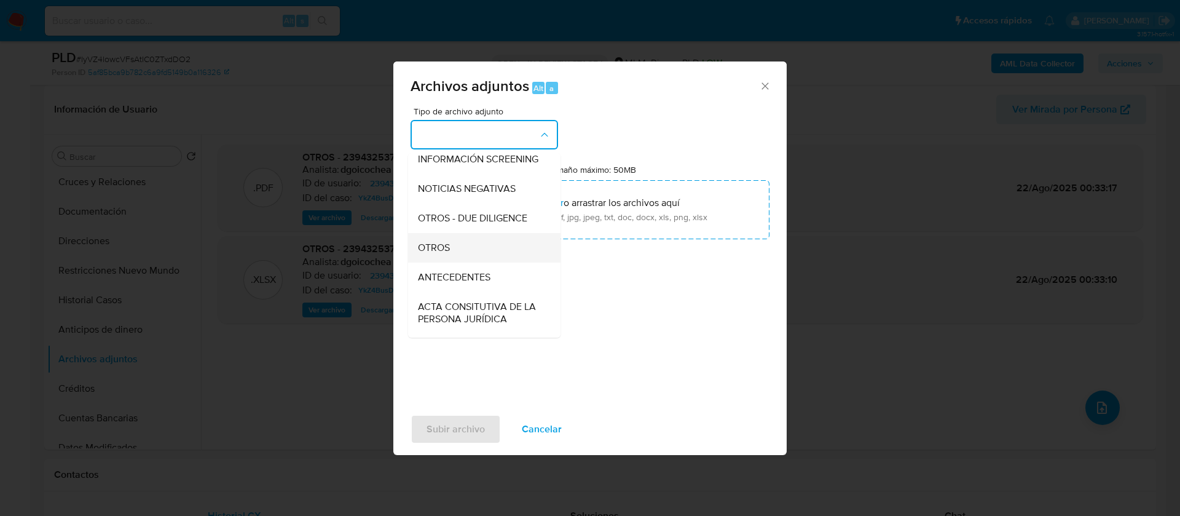
click at [494, 262] on div "OTROS" at bounding box center [480, 247] width 125 height 29
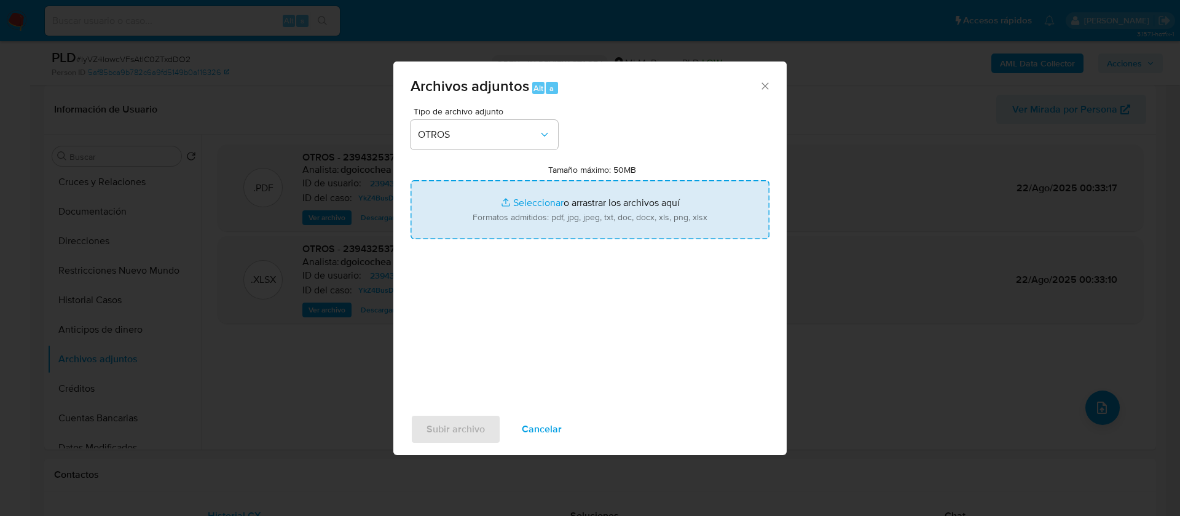
click at [557, 213] on input "Tamaño máximo: 50MB Seleccionar archivos" at bounding box center [589, 209] width 359 height 59
type input "C:\fakepath\239432537_ Christian Miranda Salazar_AGOSTO 2025.pdf"
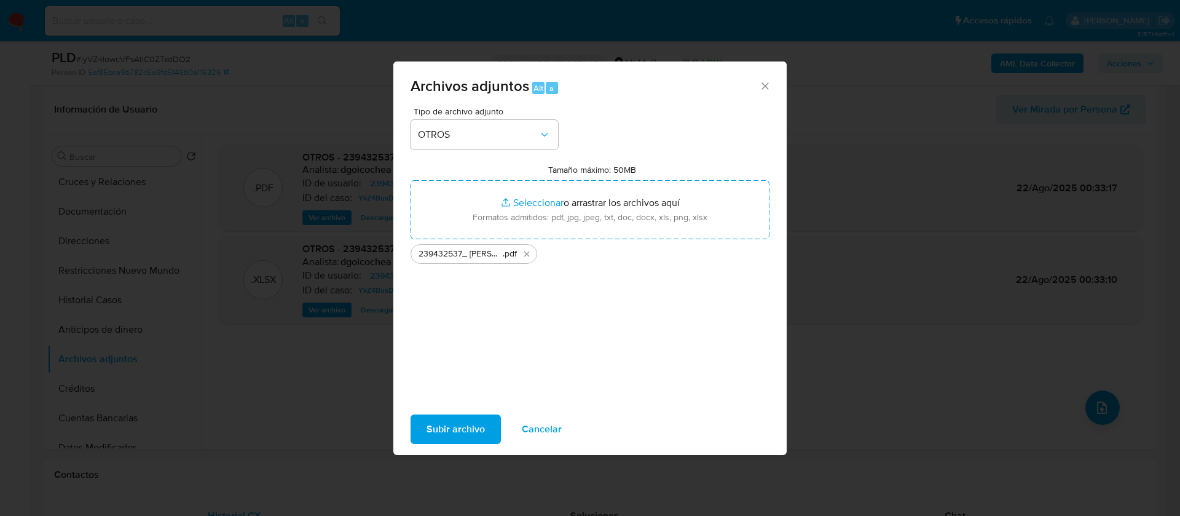
click at [465, 431] on span "Subir archivo" at bounding box center [455, 428] width 58 height 27
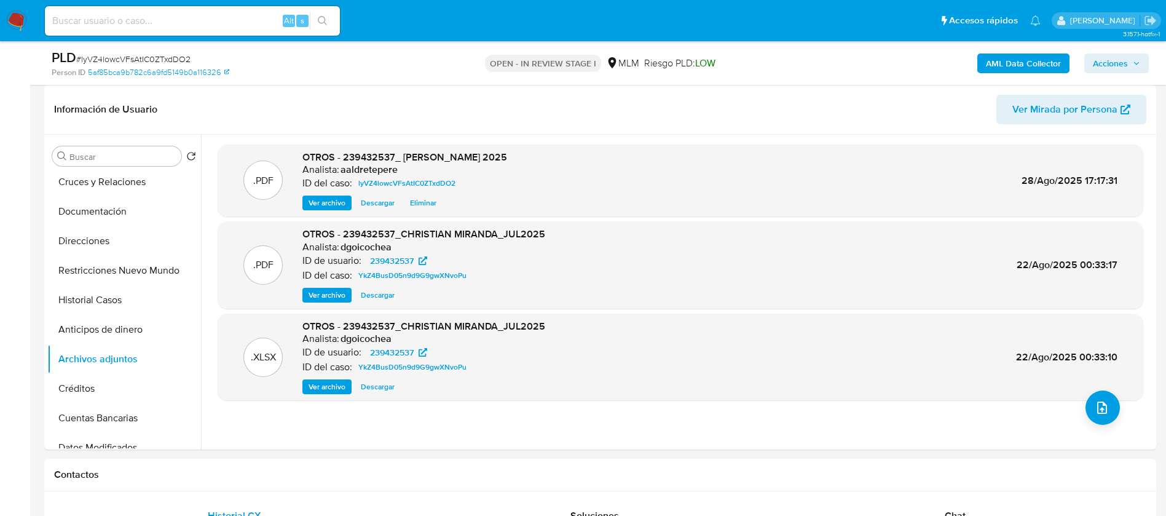
click at [1105, 57] on span "Acciones" at bounding box center [1110, 63] width 35 height 20
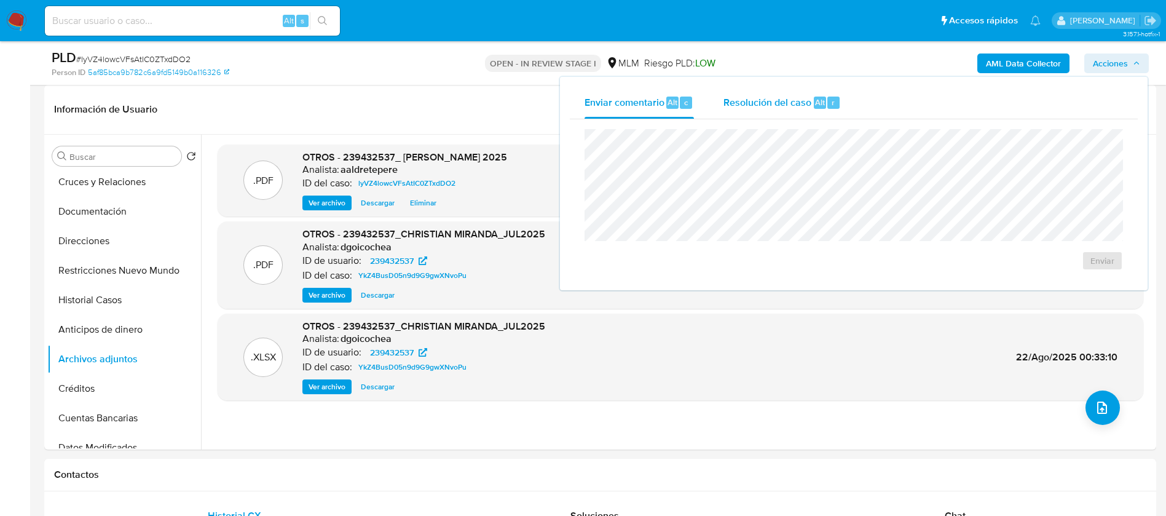
click at [767, 95] on span "Resolución del caso" at bounding box center [767, 102] width 88 height 14
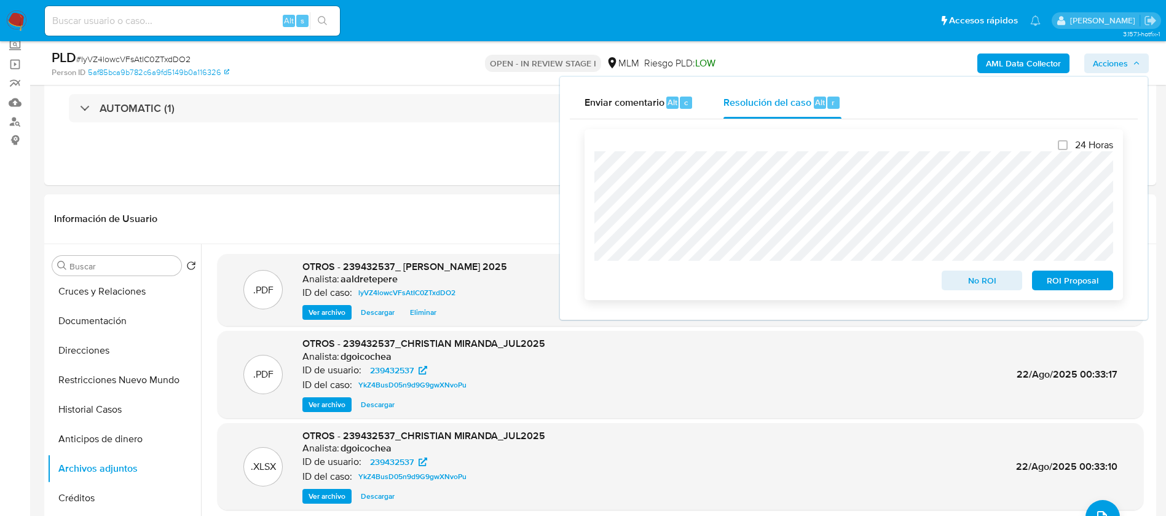
scroll to position [92, 0]
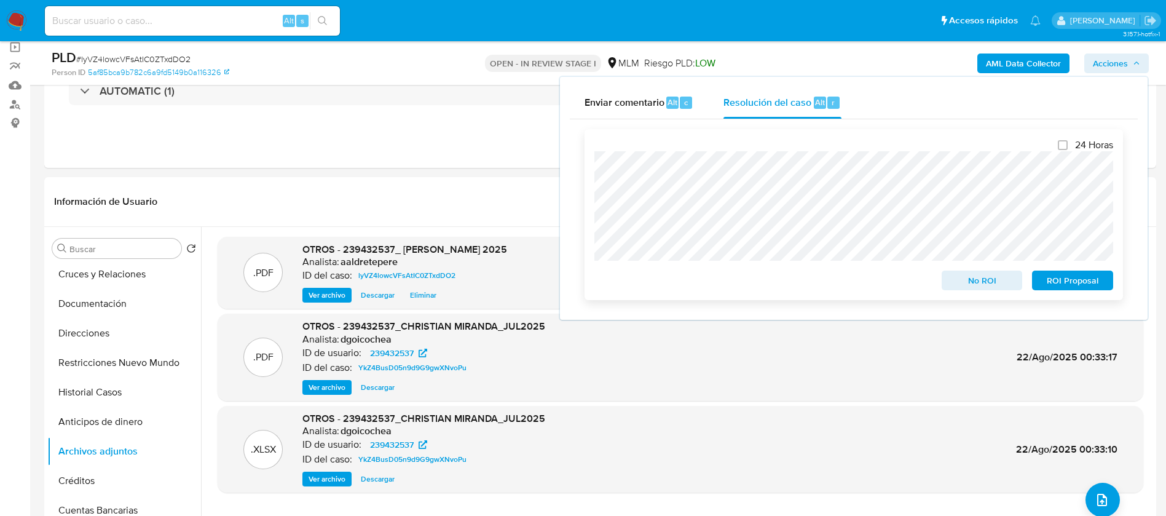
click at [971, 283] on span "No ROI" at bounding box center [982, 280] width 64 height 17
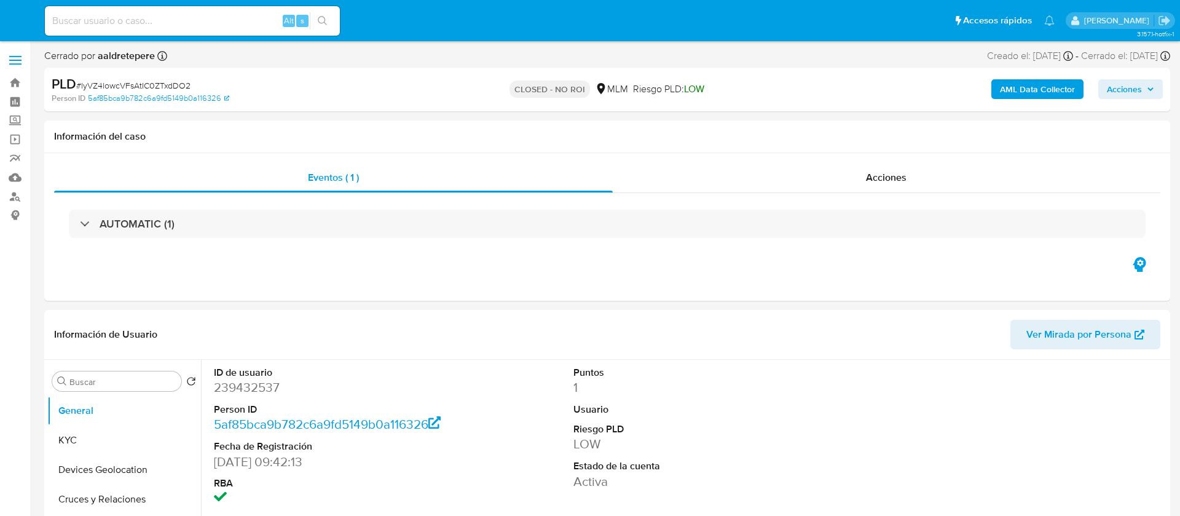
select select "10"
